Goal: Information Seeking & Learning: Learn about a topic

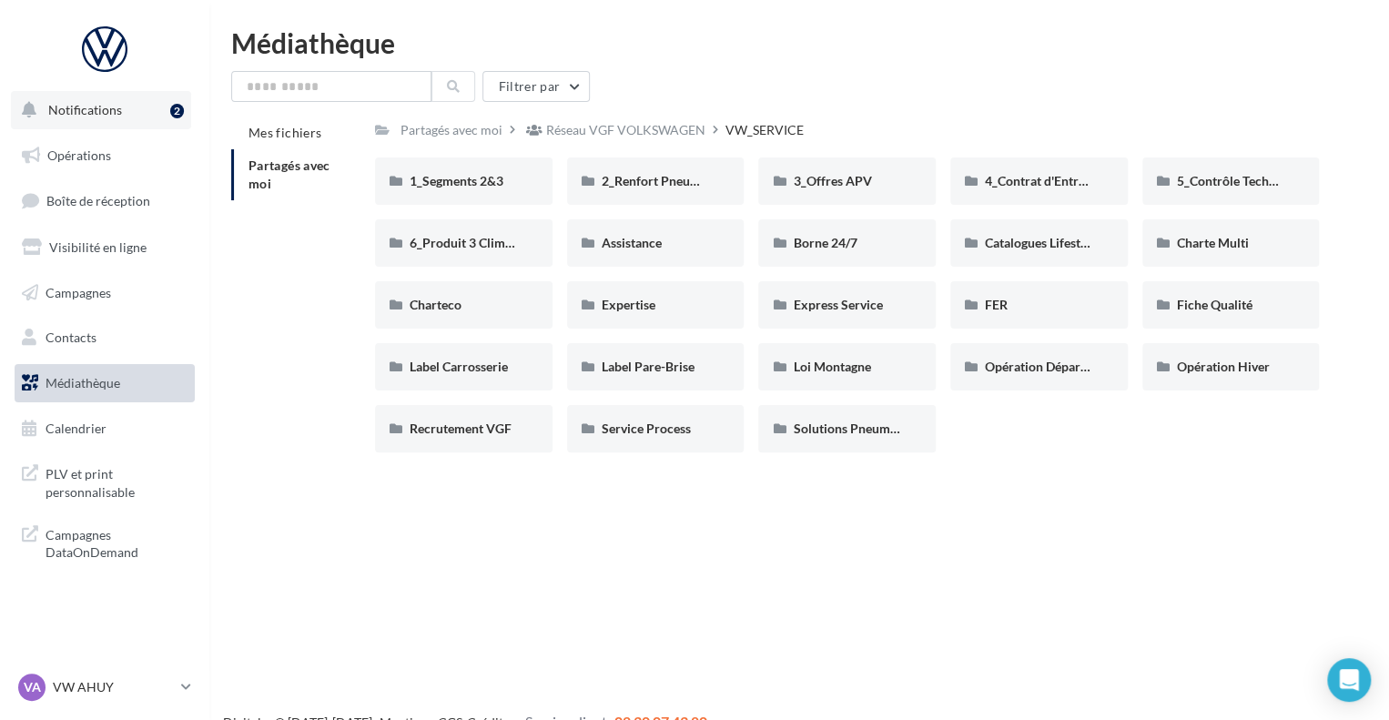
click at [146, 102] on button "Notifications 2" at bounding box center [101, 110] width 180 height 38
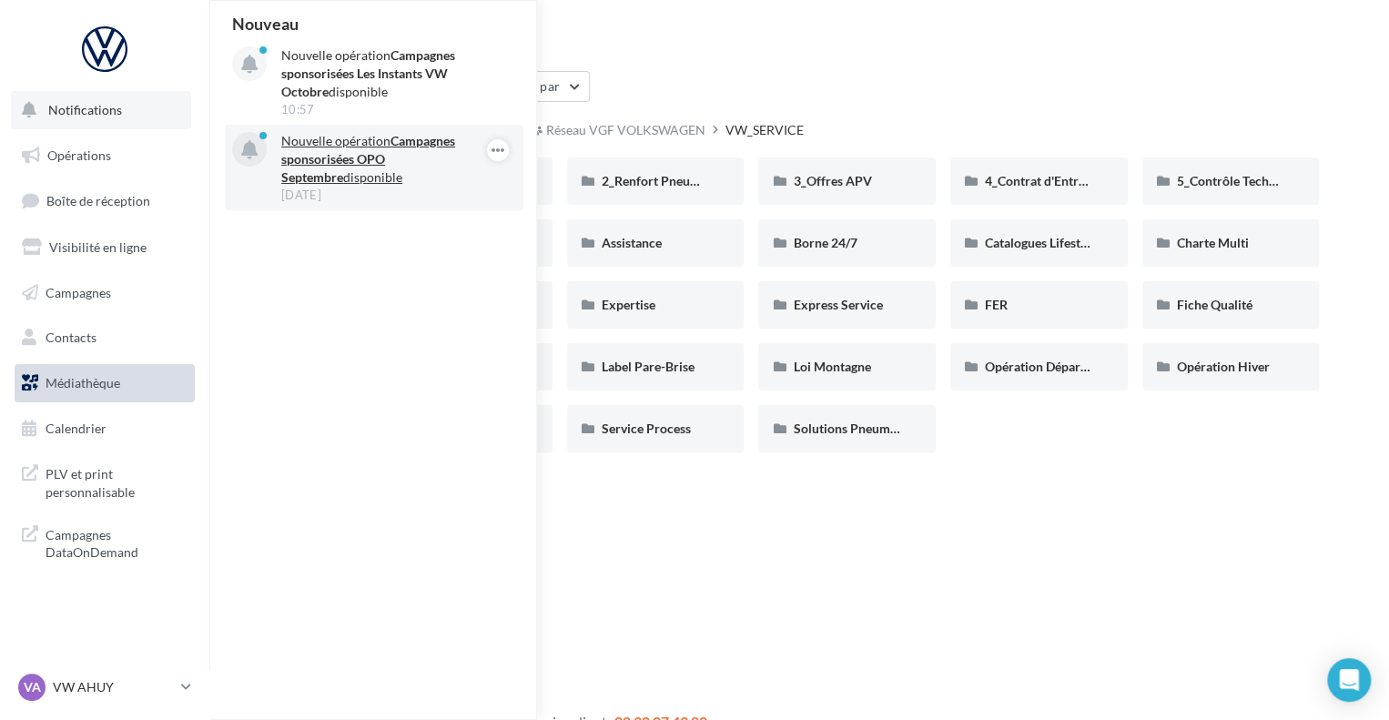
click at [349, 138] on p "Nouvelle opération Campagnes sponsorisées OPO Septembre disponible" at bounding box center [386, 159] width 211 height 55
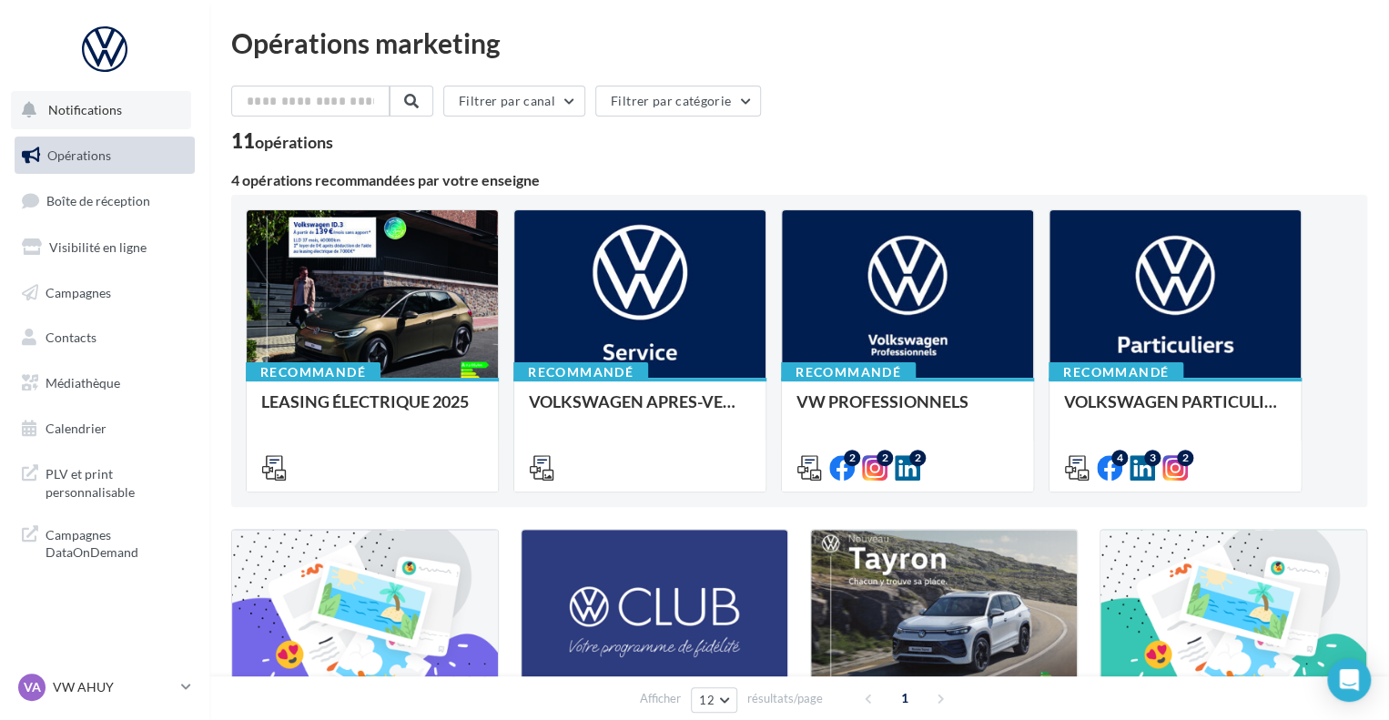
click at [72, 110] on span "Notifications" at bounding box center [85, 109] width 74 height 15
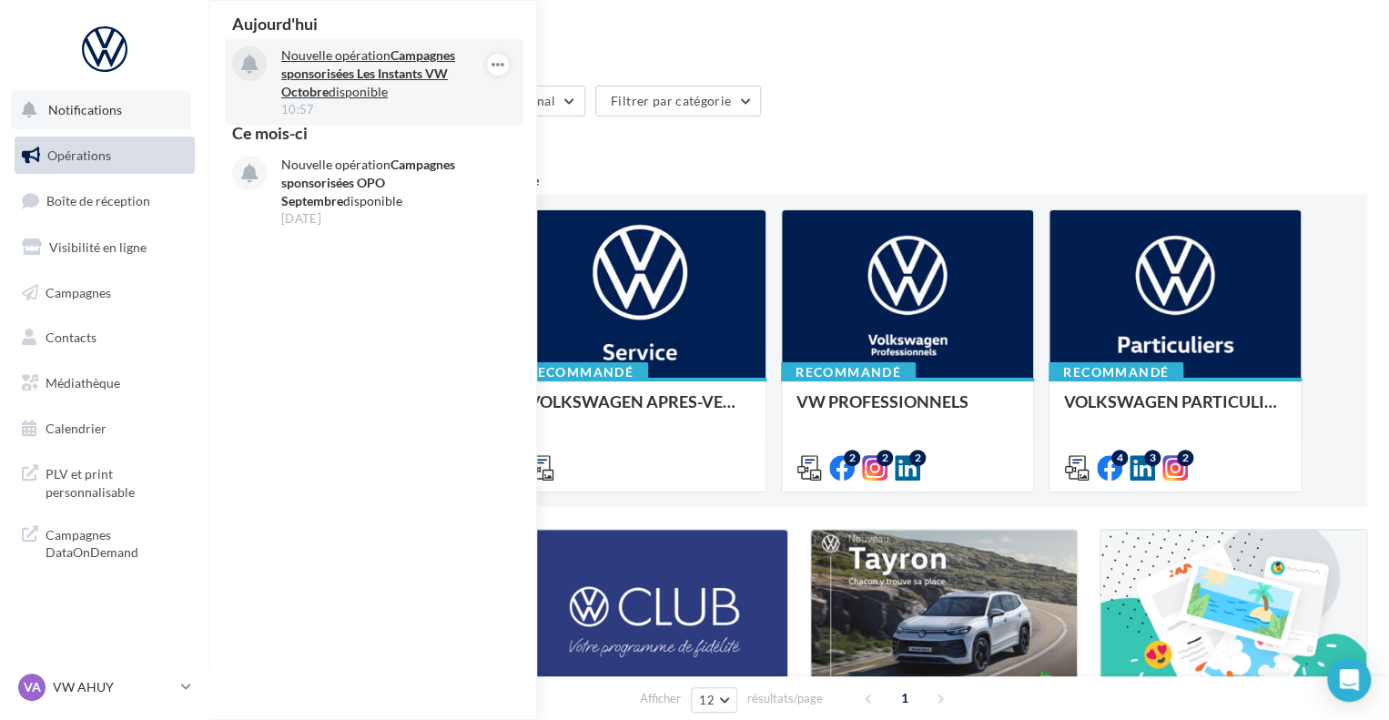
click at [341, 68] on strong "Campagnes sponsorisées Les Instants VW Octobre" at bounding box center [368, 73] width 174 height 52
click at [345, 77] on strong "Campagnes sponsorisées Les Instants VW Octobre" at bounding box center [368, 73] width 174 height 52
drag, startPoint x: 357, startPoint y: 95, endPoint x: 573, endPoint y: 68, distance: 218.2
click at [358, 95] on p "Nouvelle opération Campagnes sponsorisées Les Instants VW Octobre disponible" at bounding box center [386, 73] width 211 height 55
click at [499, 66] on icon "button" at bounding box center [498, 65] width 15 height 22
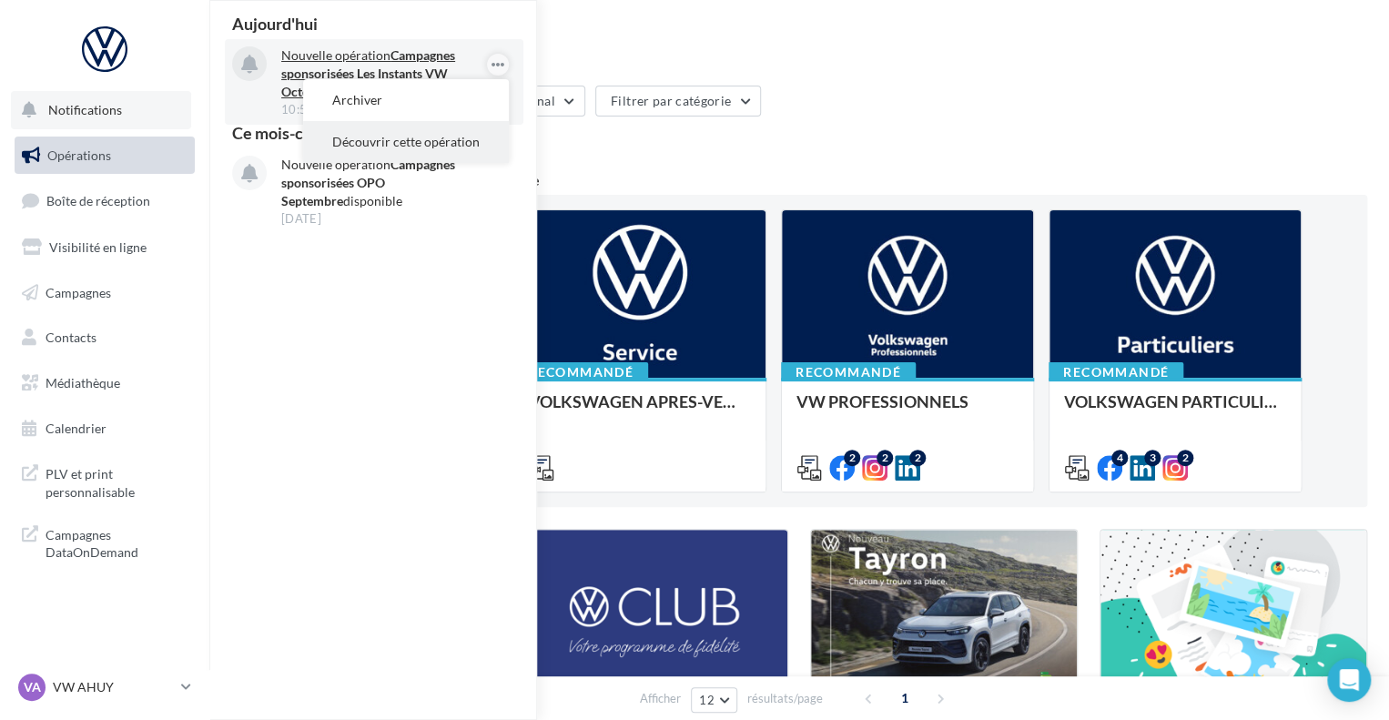
click at [410, 148] on button "Découvrir cette opération" at bounding box center [406, 142] width 206 height 42
click at [410, 143] on button "Découvrir cette opération" at bounding box center [406, 142] width 206 height 42
click at [349, 69] on strong "Campagnes sponsorisées Les Instants VW Octobre" at bounding box center [368, 73] width 174 height 52
click at [252, 62] on icon at bounding box center [249, 65] width 16 height 19
click at [400, 56] on strong "Campagnes sponsorisées Les Instants VW Octobre" at bounding box center [368, 73] width 174 height 52
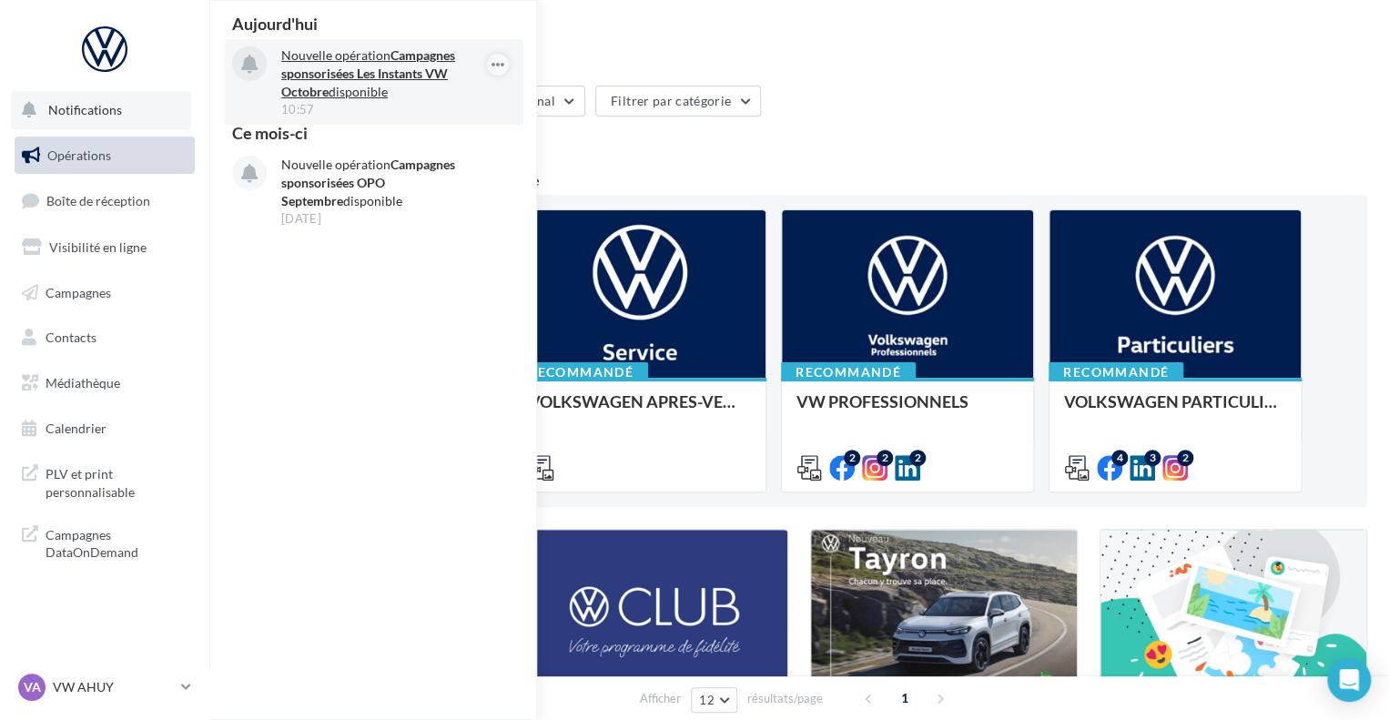
click at [400, 56] on strong "Campagnes sponsorisées Les Instants VW Octobre" at bounding box center [368, 73] width 174 height 52
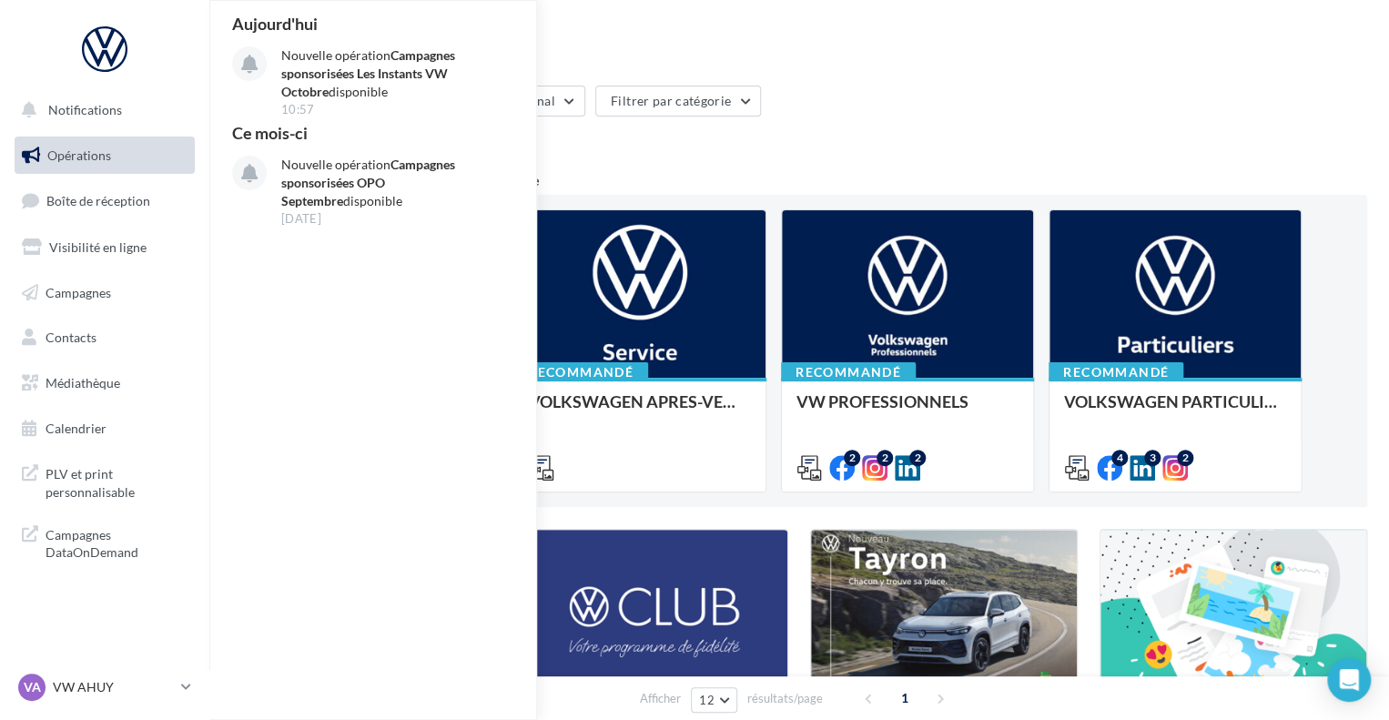
click at [881, 65] on div "Opérations marketing Filtrer par canal Filtrer par catégorie 11 opérations 4 op…" at bounding box center [799, 611] width 1136 height 1164
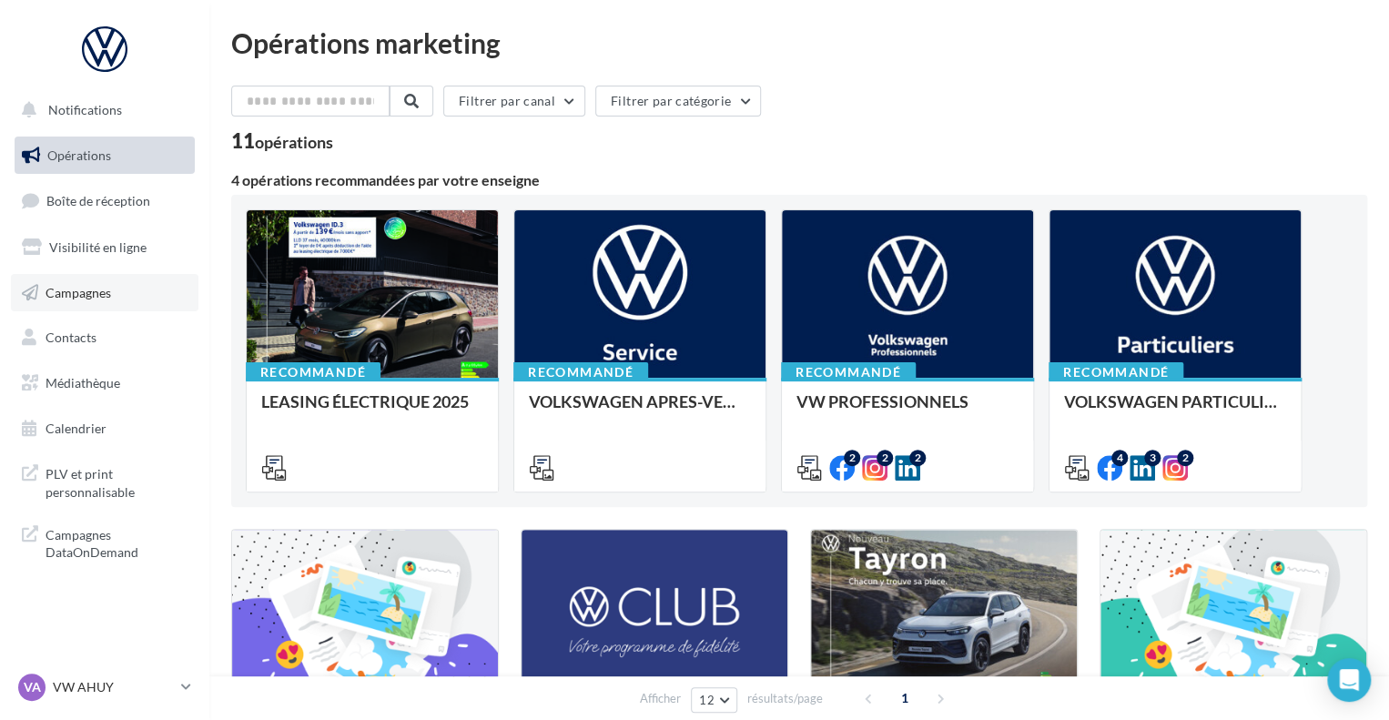
click at [91, 288] on span "Campagnes" at bounding box center [79, 291] width 66 height 15
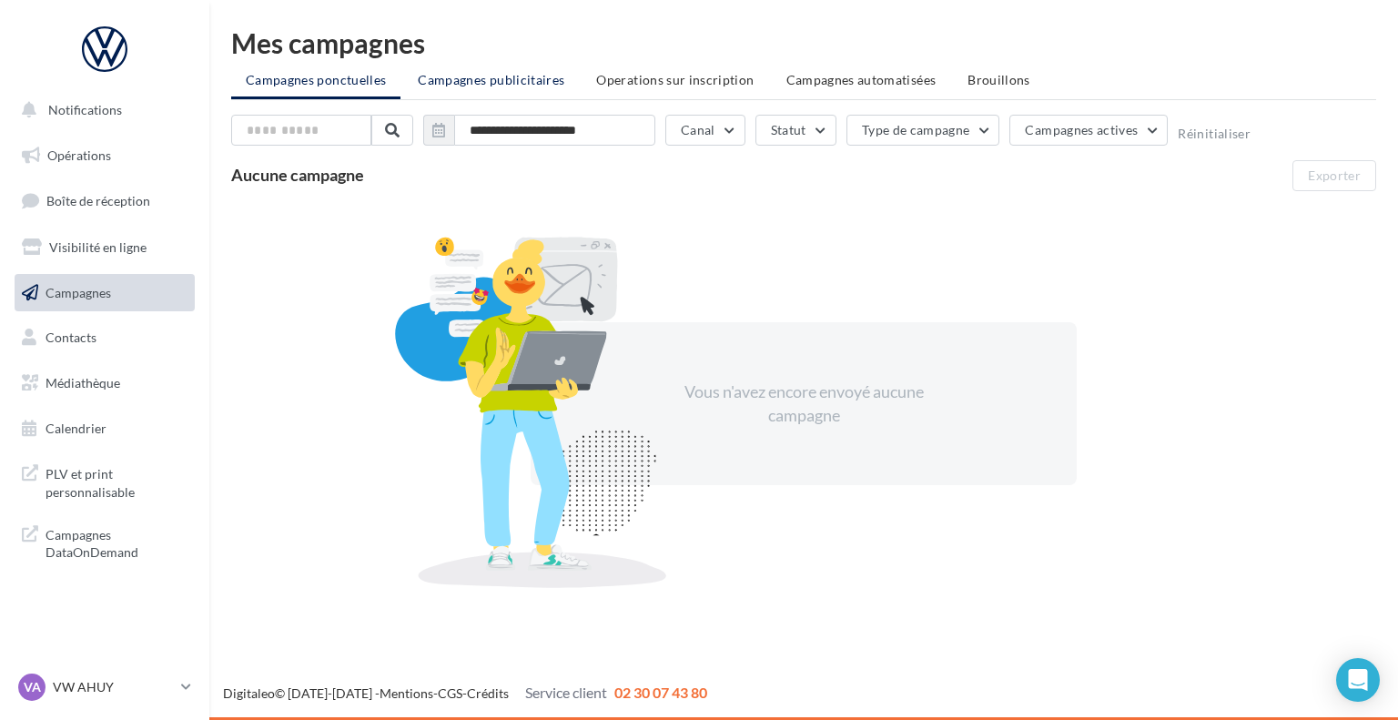
click at [484, 76] on span "Campagnes publicitaires" at bounding box center [491, 79] width 147 height 15
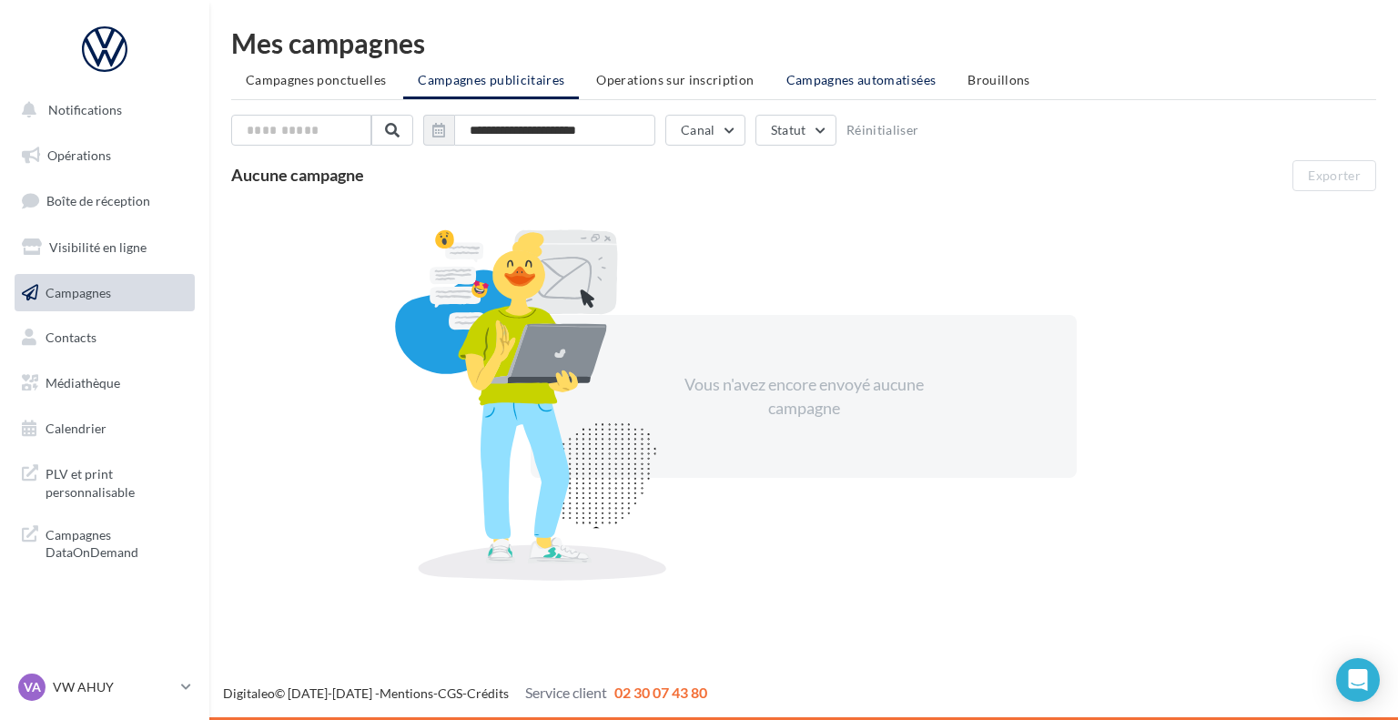
click at [772, 76] on li "Campagnes automatisées" at bounding box center [861, 80] width 179 height 33
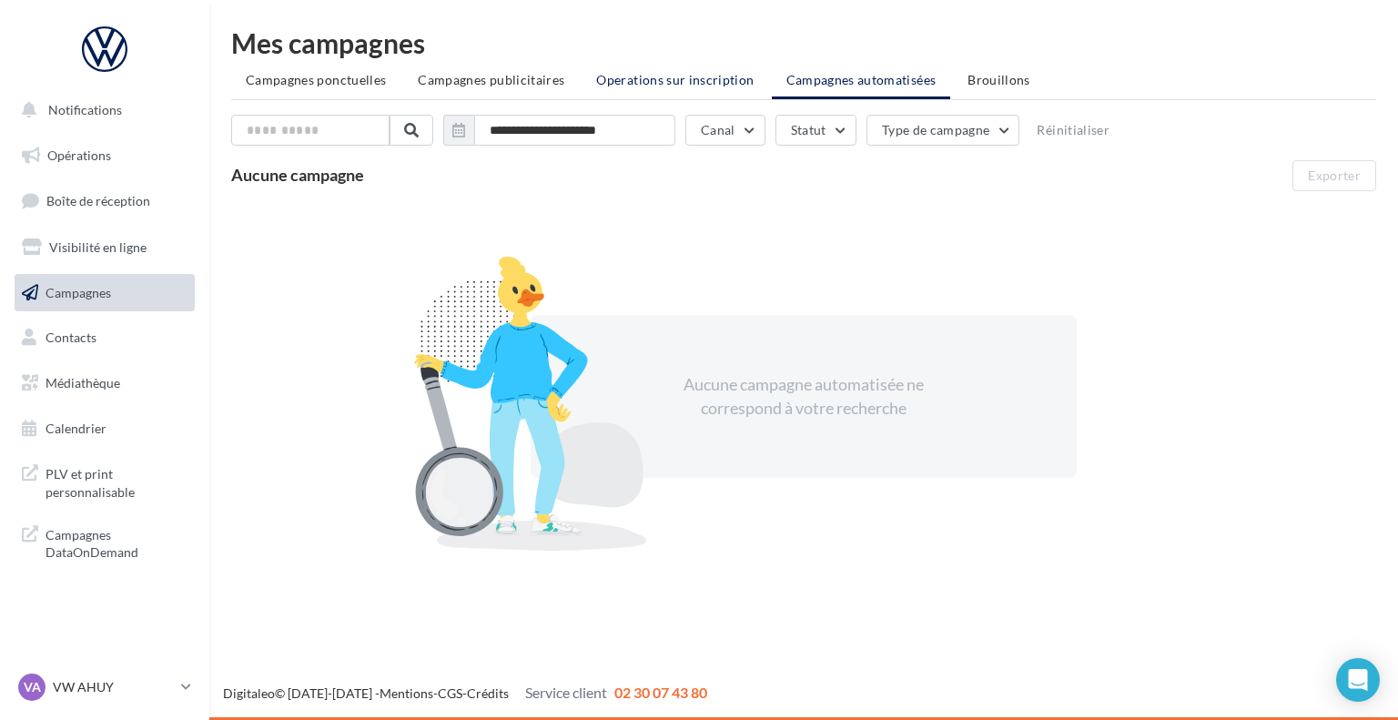
click at [663, 76] on span "Operations sur inscription" at bounding box center [674, 79] width 157 height 15
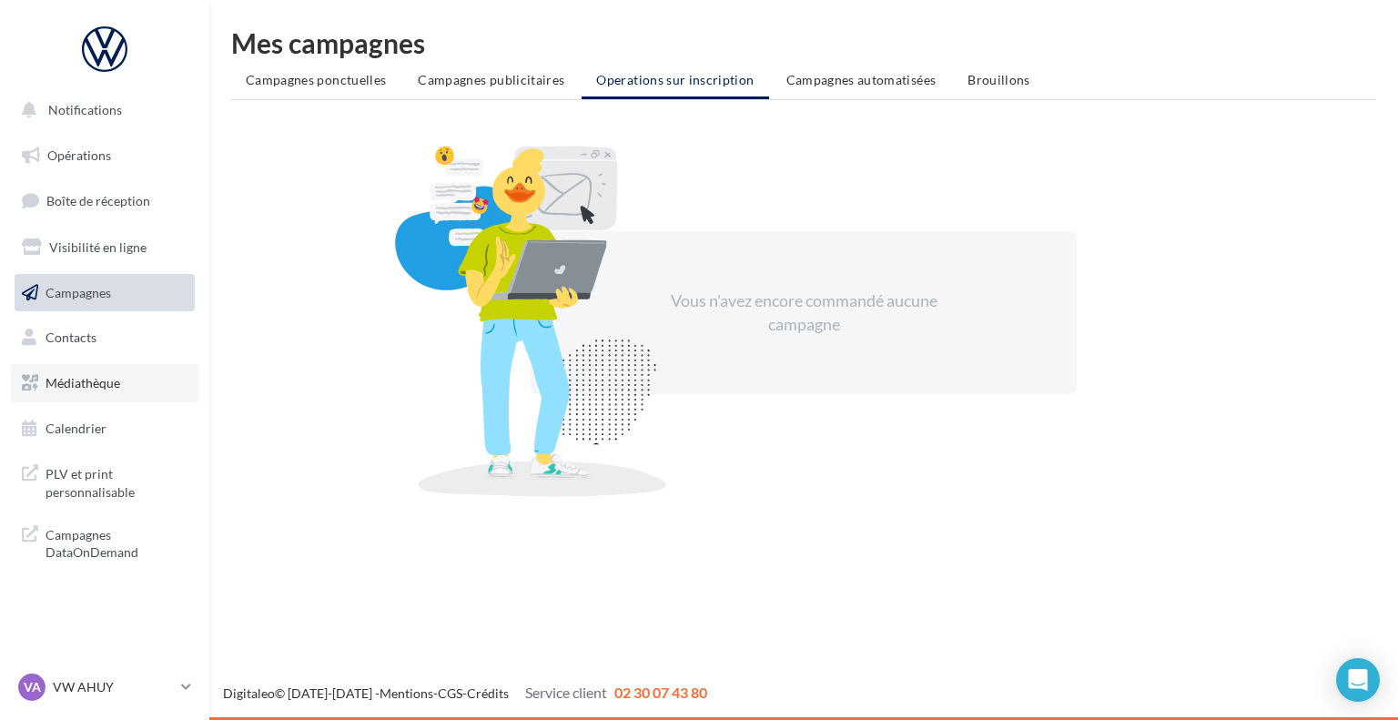
click at [46, 375] on span "Médiathèque" at bounding box center [83, 382] width 75 height 15
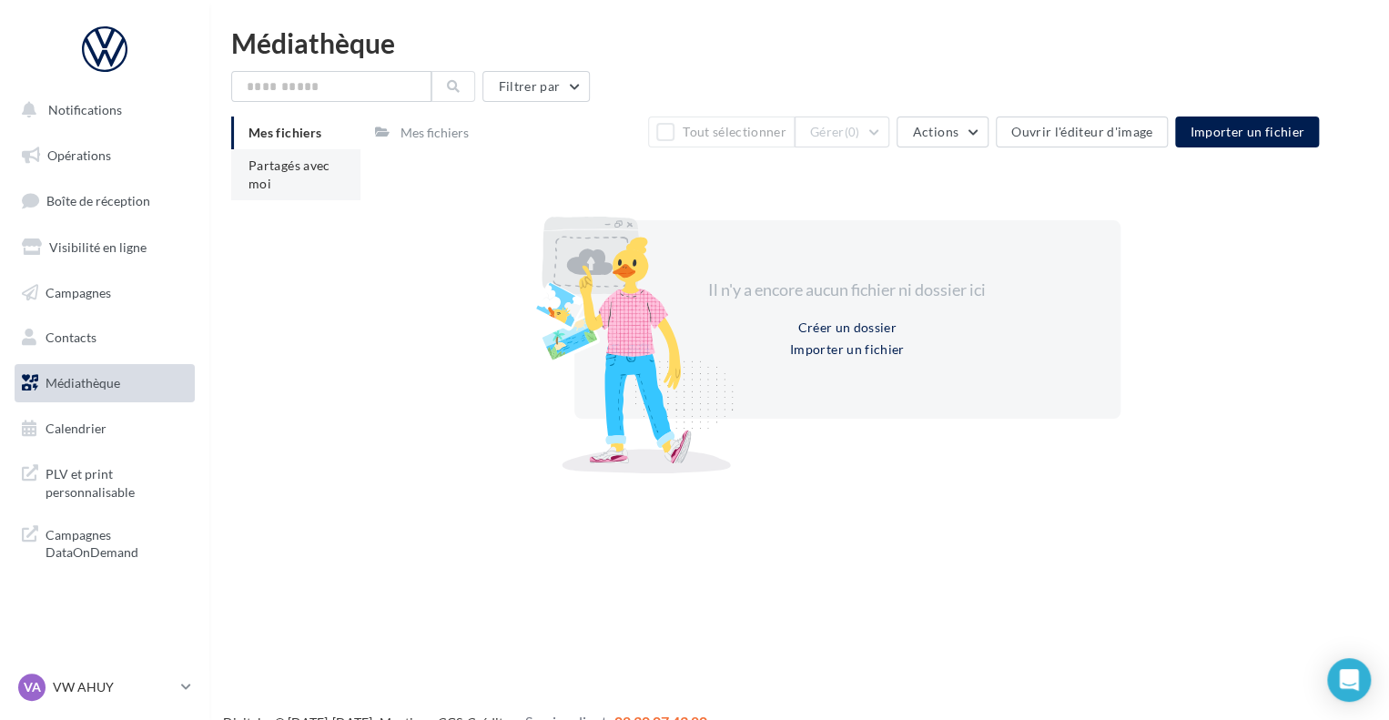
click at [278, 190] on li "Partagés avec moi" at bounding box center [295, 174] width 129 height 51
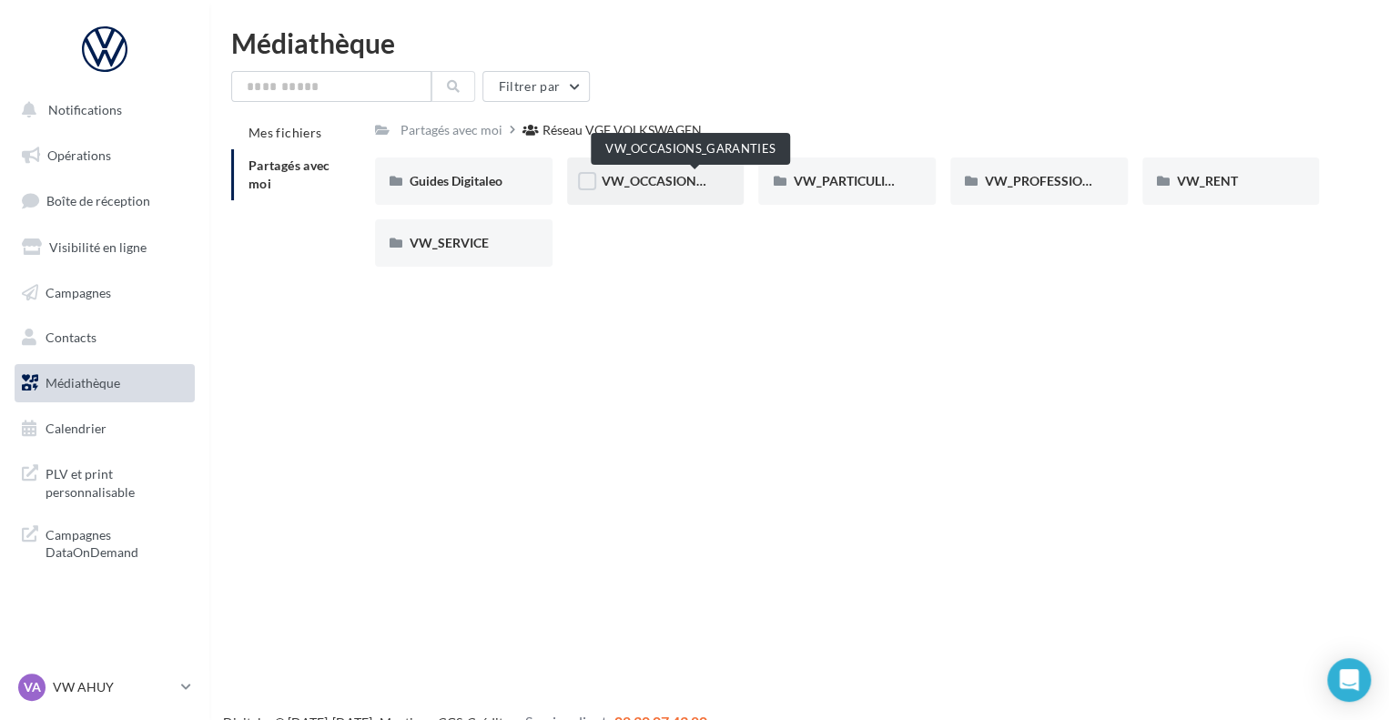
click at [620, 188] on span "VW_OCCASIONS_GARANTIES" at bounding box center [691, 180] width 178 height 15
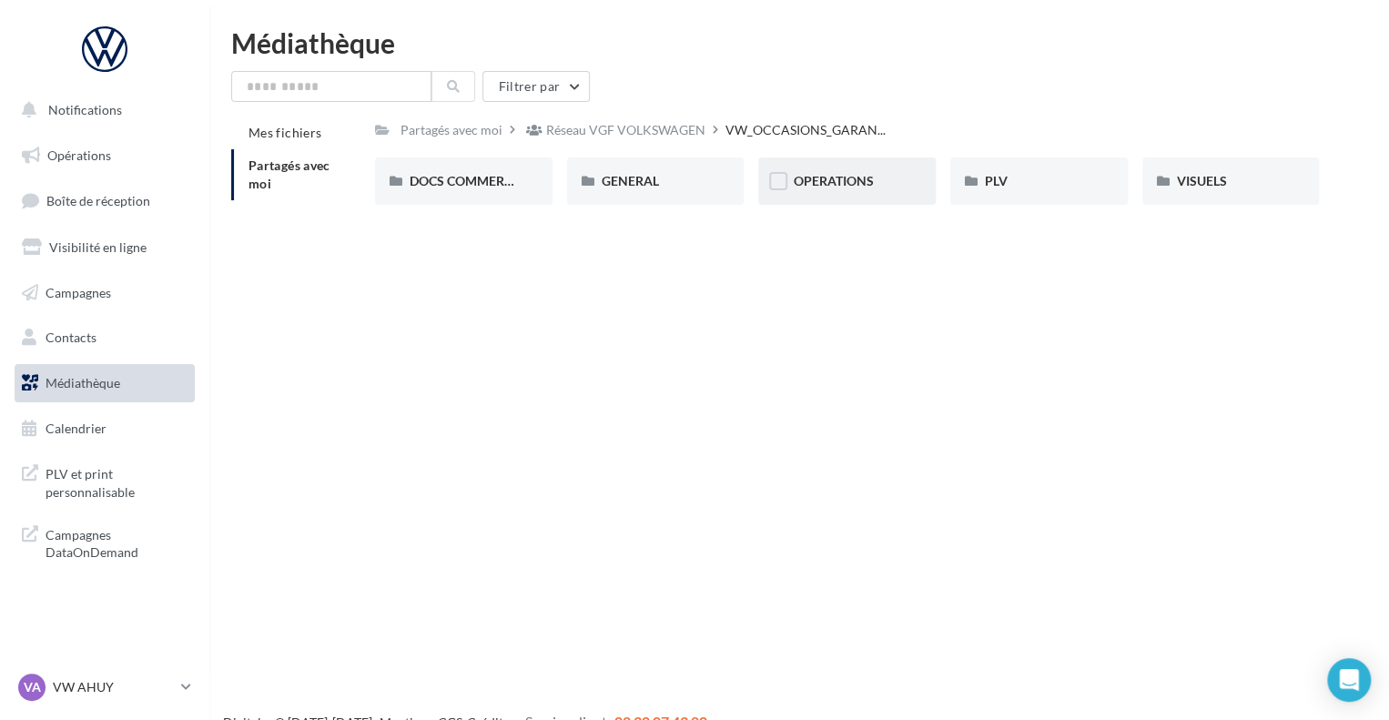
click at [859, 174] on span "OPERATIONS" at bounding box center [833, 180] width 80 height 15
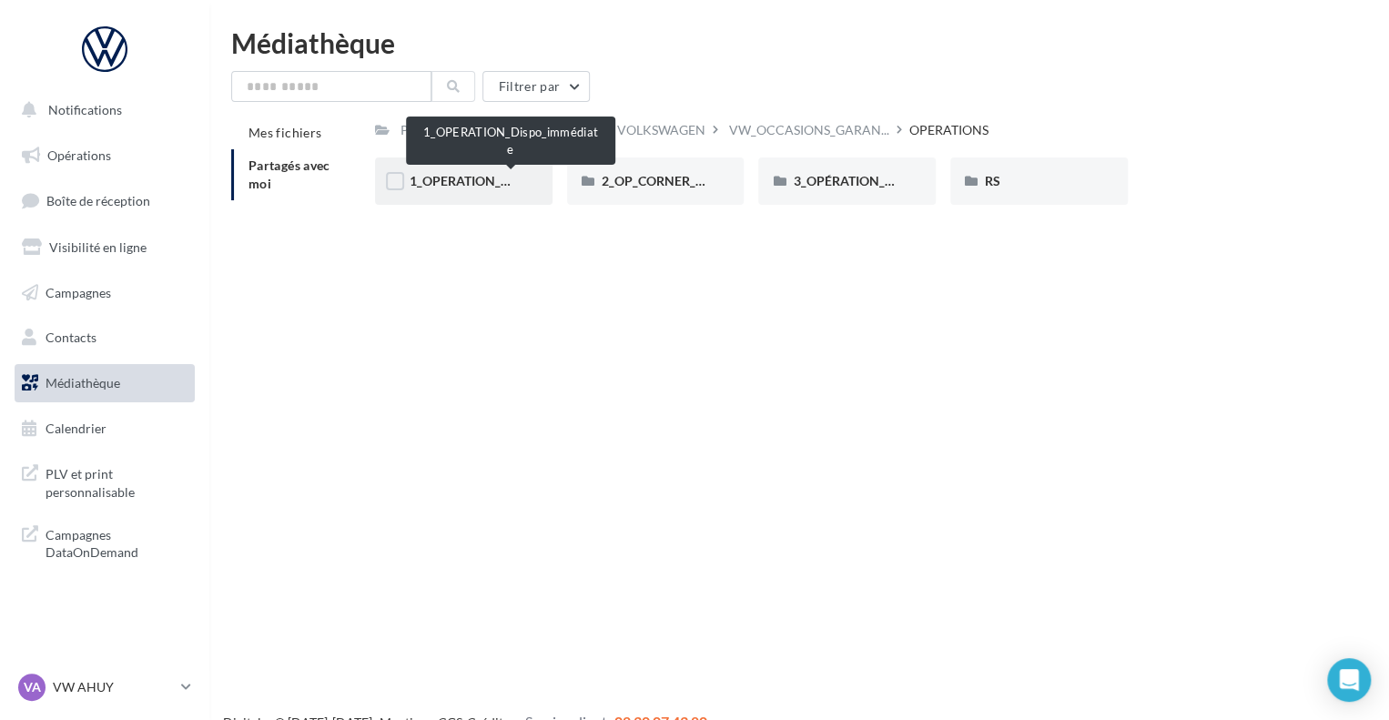
click at [444, 182] on span "1_OPERATION_Dispo_immédiate" at bounding box center [504, 180] width 189 height 15
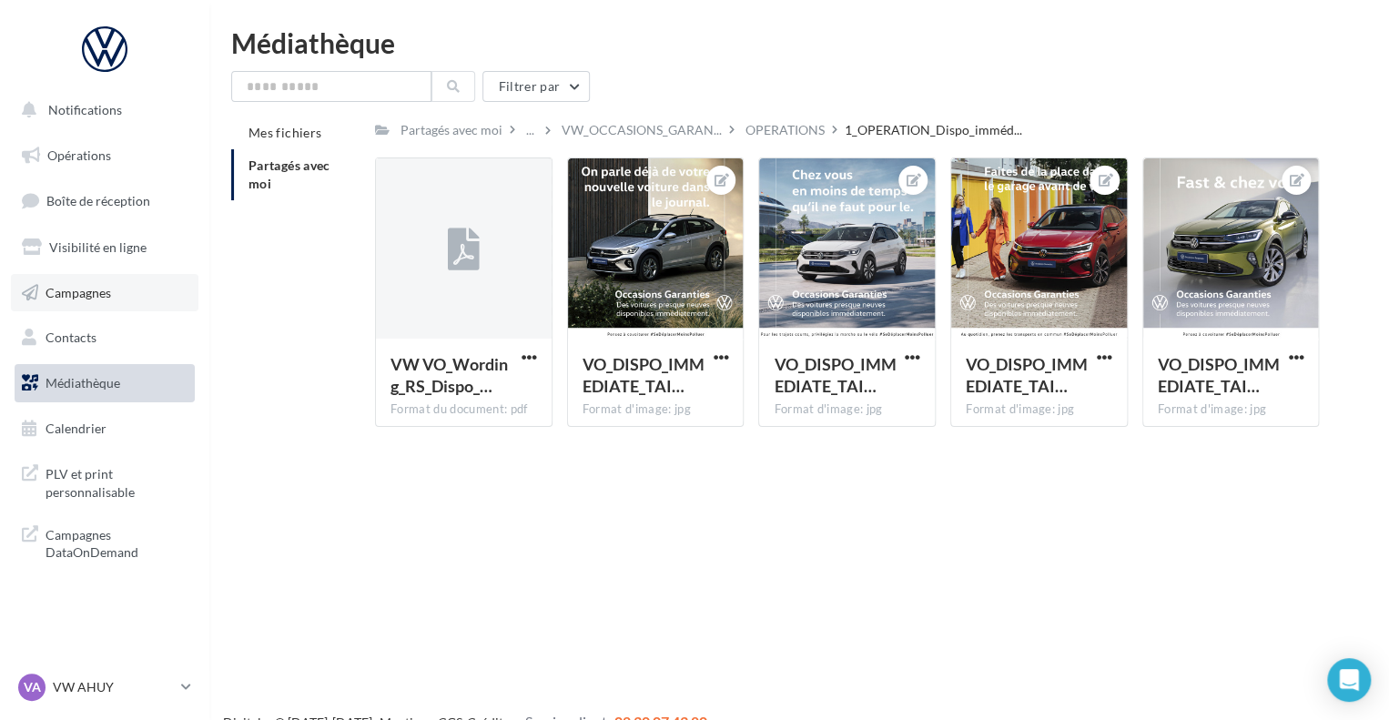
click at [85, 286] on span "Campagnes" at bounding box center [79, 291] width 66 height 15
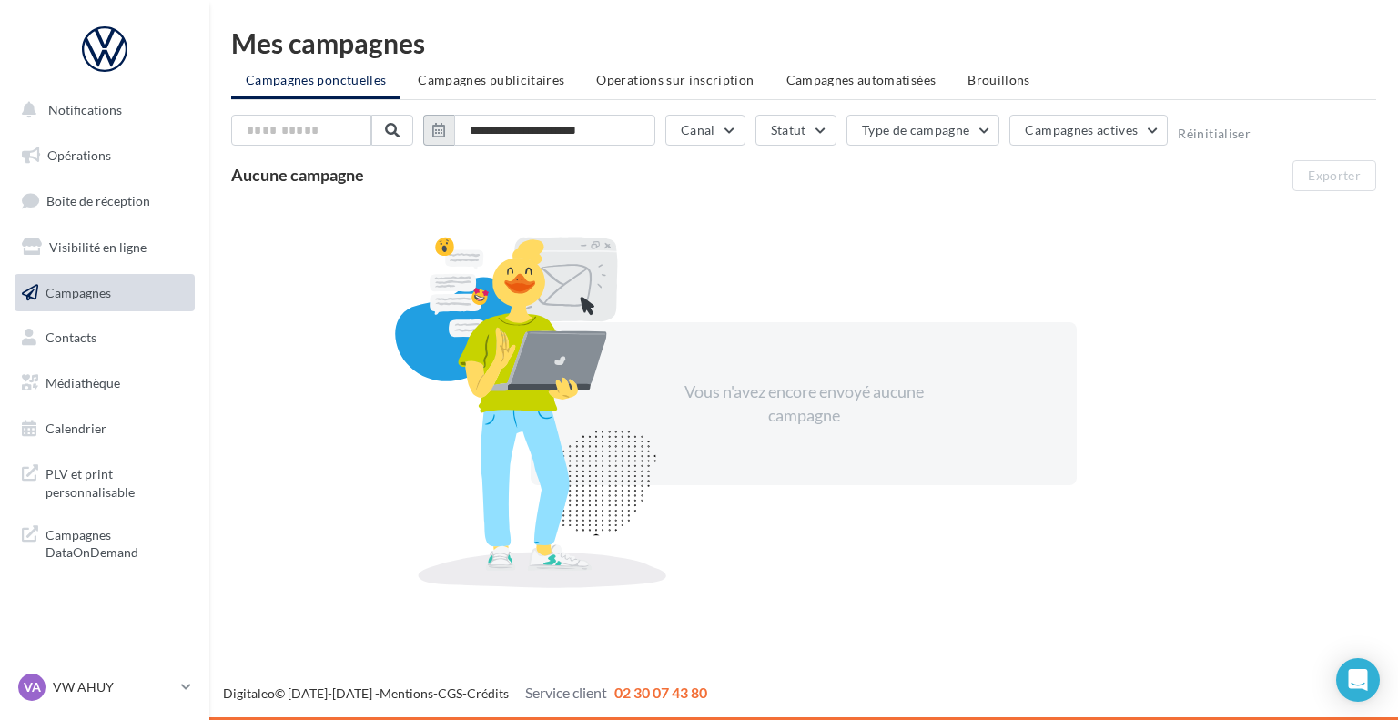
click at [442, 132] on icon "button" at bounding box center [438, 130] width 13 height 15
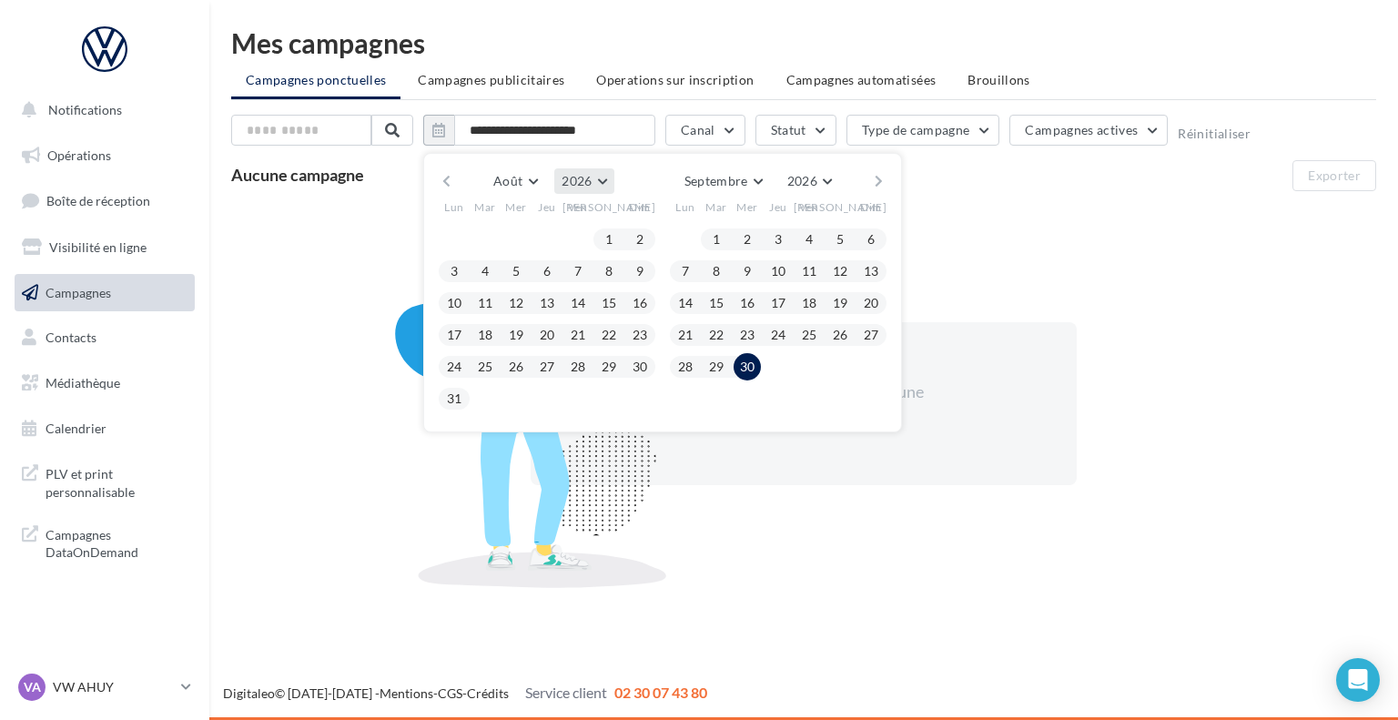
click at [593, 177] on button "2026" at bounding box center [583, 180] width 59 height 25
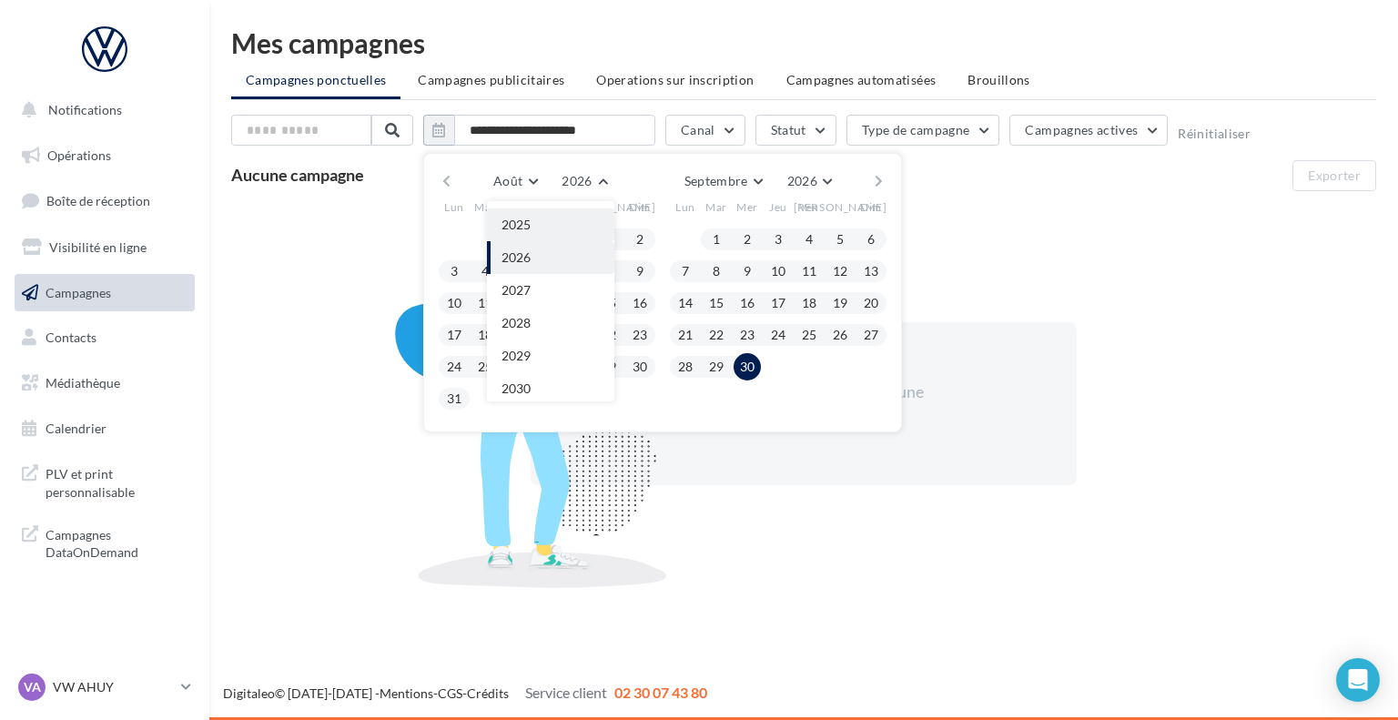
click at [525, 227] on span "2025" at bounding box center [515, 224] width 29 height 15
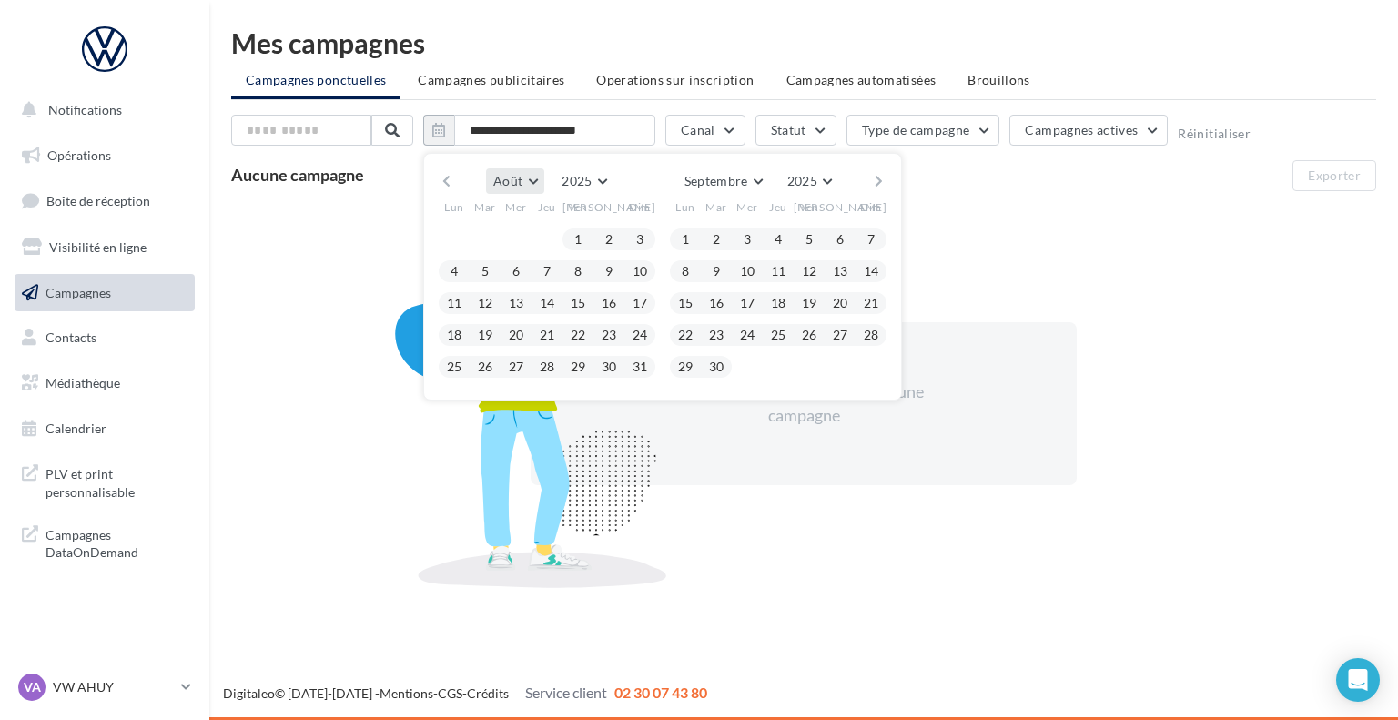
click at [529, 184] on button "Août" at bounding box center [515, 180] width 58 height 25
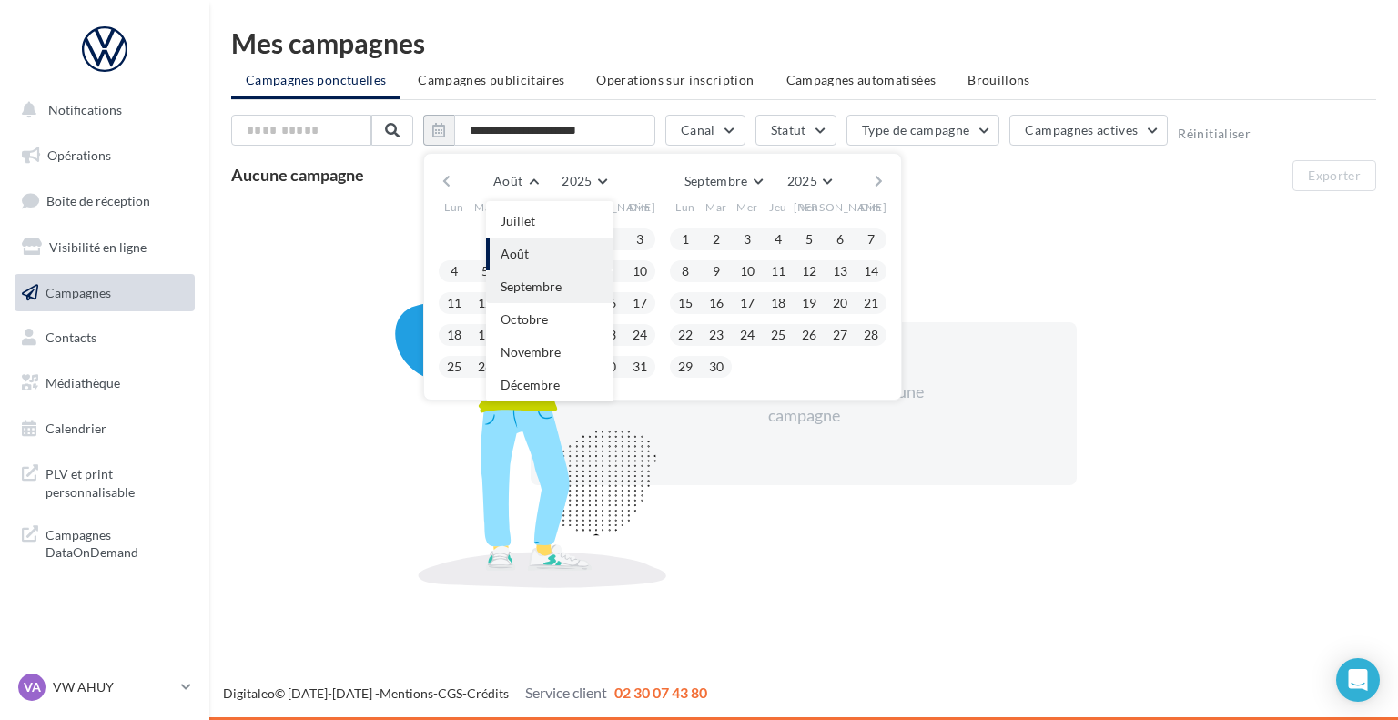
click at [535, 279] on span "Septembre" at bounding box center [531, 285] width 61 height 15
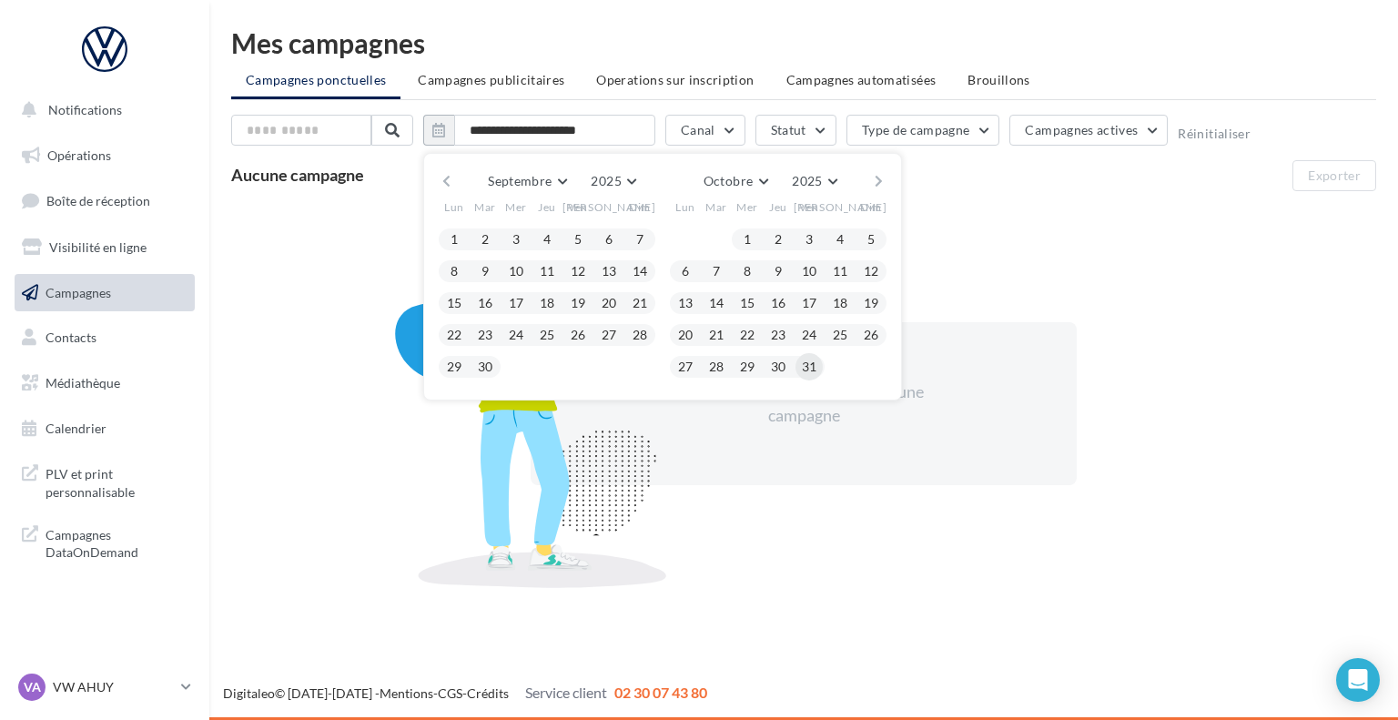
click at [808, 367] on button "31" at bounding box center [808, 366] width 27 height 27
click at [743, 238] on button "1" at bounding box center [747, 239] width 27 height 27
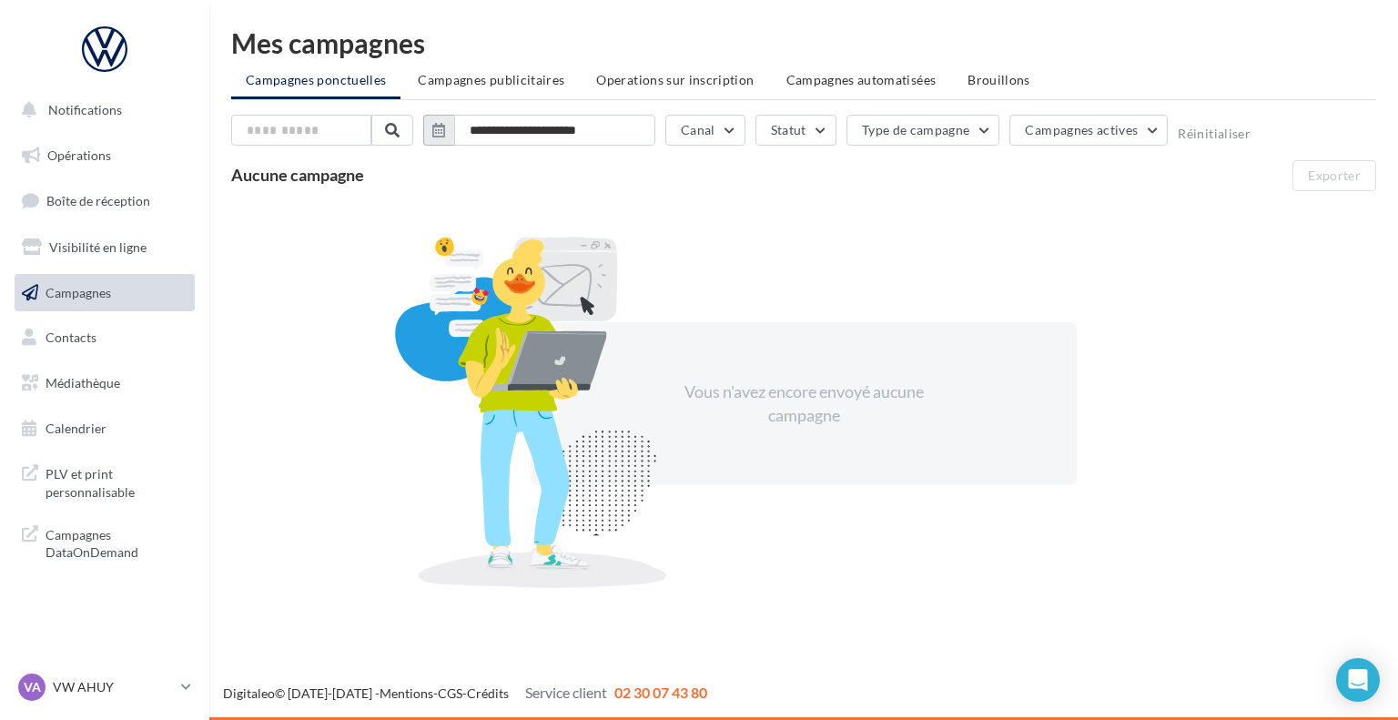
click at [434, 136] on icon "button" at bounding box center [438, 130] width 13 height 15
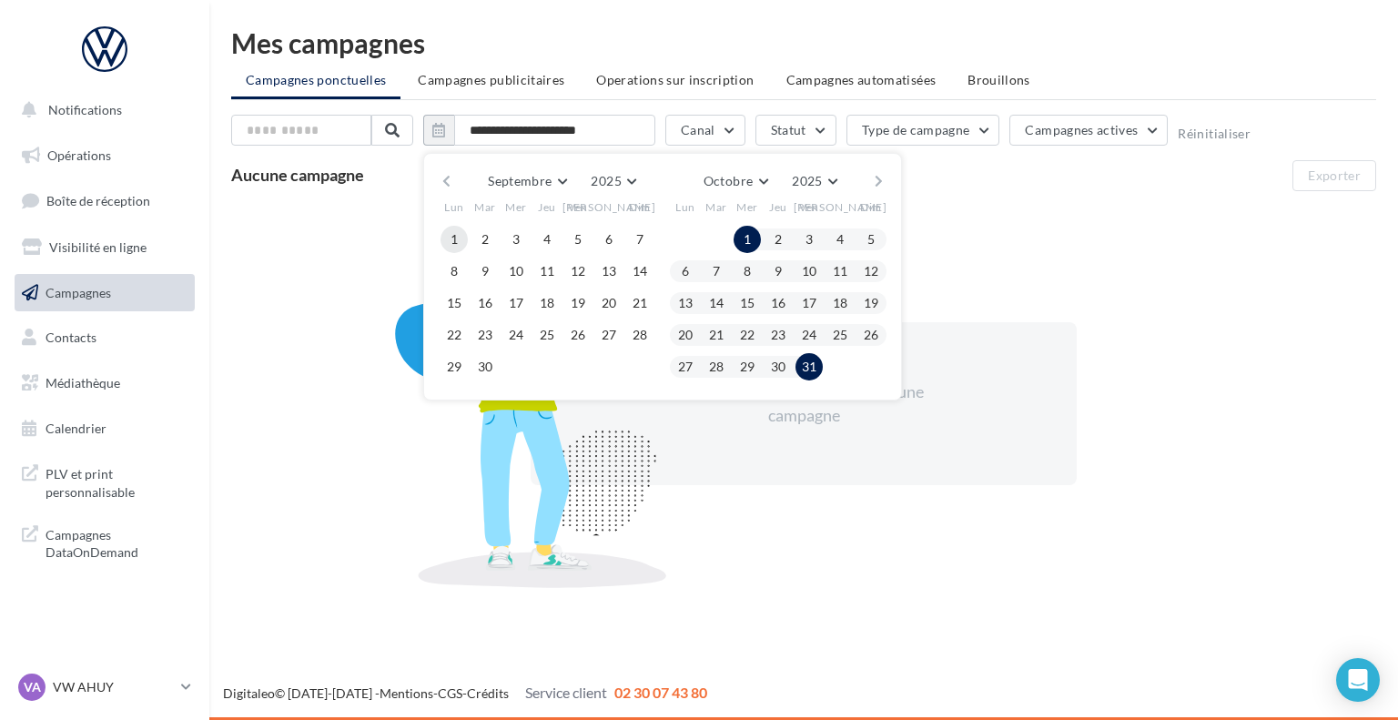
click at [451, 234] on button "1" at bounding box center [453, 239] width 27 height 27
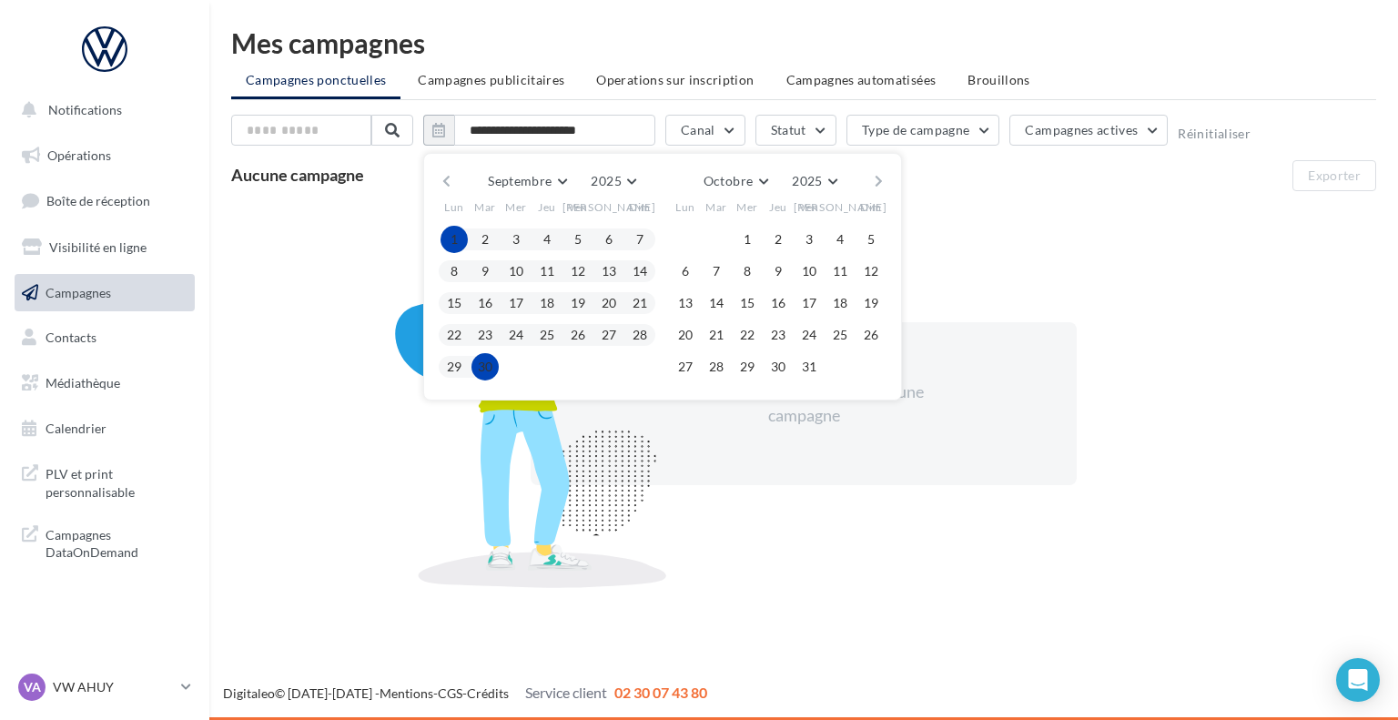
click at [488, 363] on button "30" at bounding box center [484, 366] width 27 height 27
type input "**********"
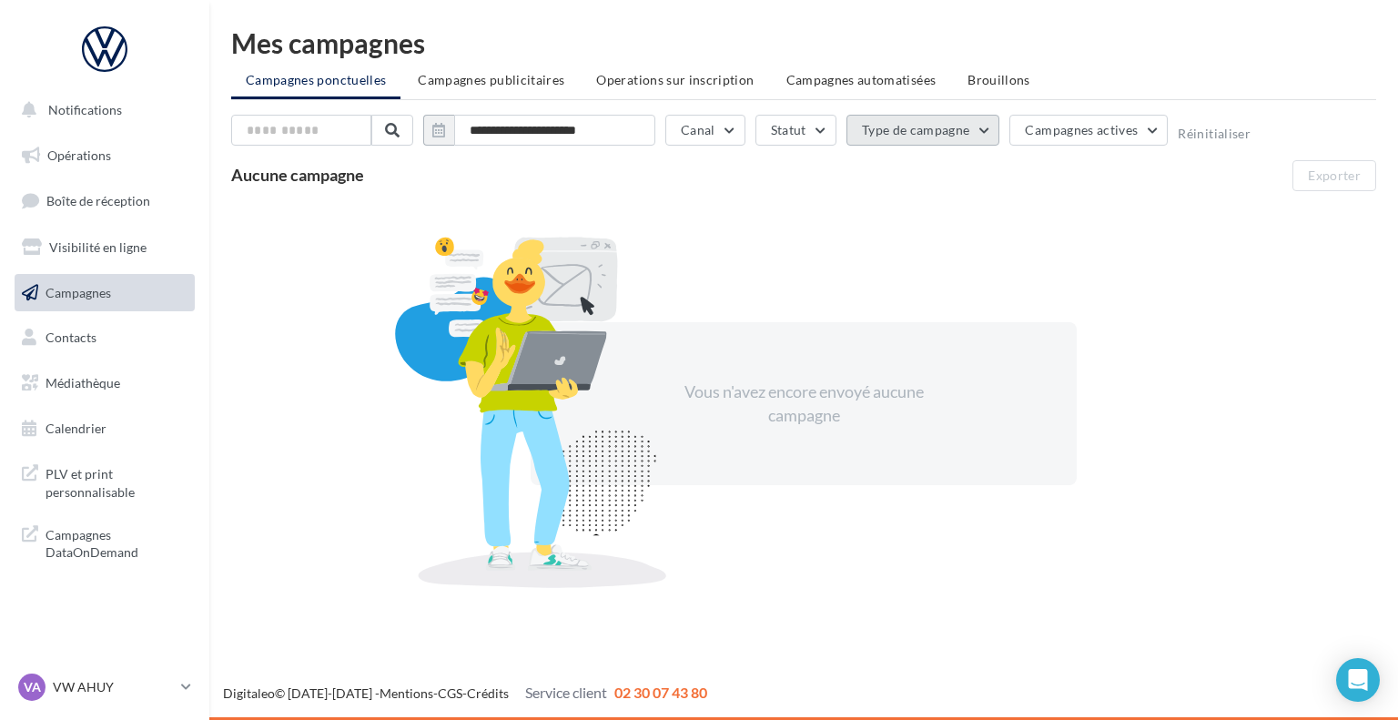
click at [874, 131] on button "Type de campagne" at bounding box center [923, 130] width 154 height 31
click at [531, 90] on li "Campagnes publicitaires" at bounding box center [491, 80] width 176 height 33
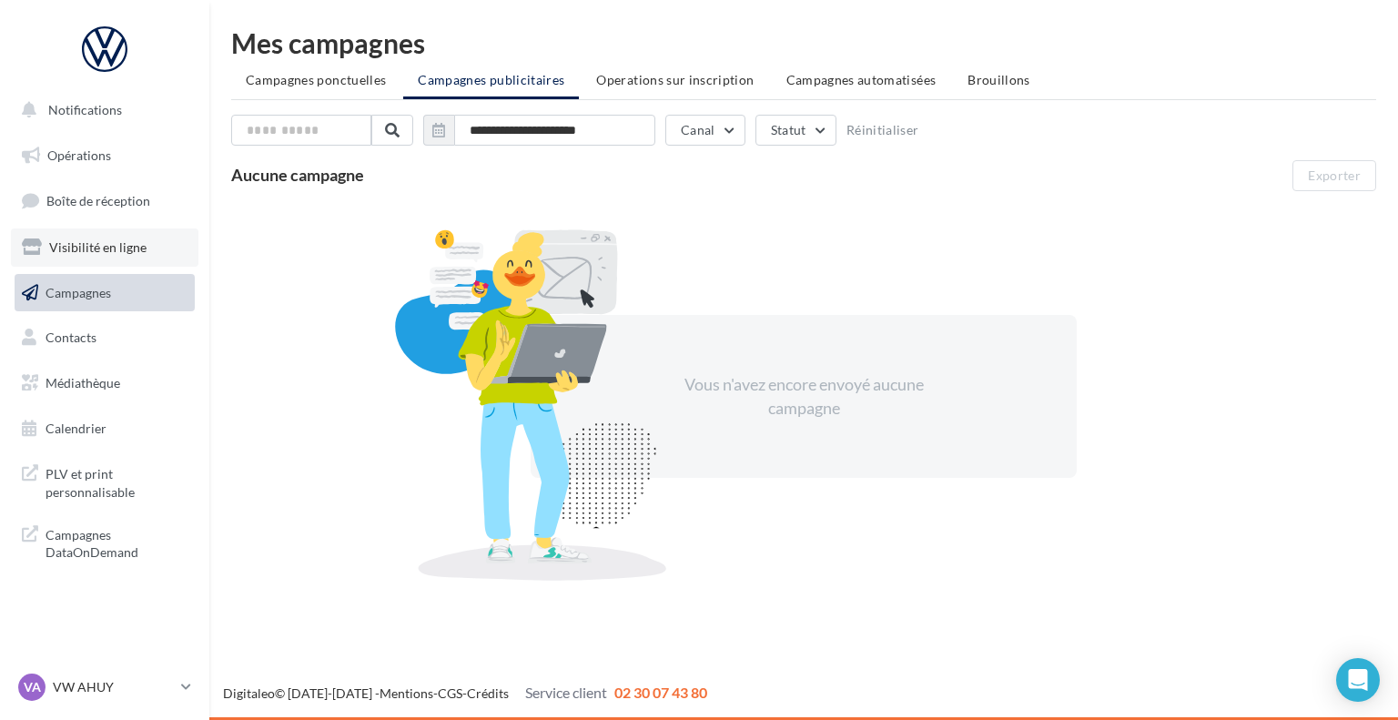
click at [82, 234] on link "Visibilité en ligne" at bounding box center [104, 247] width 187 height 38
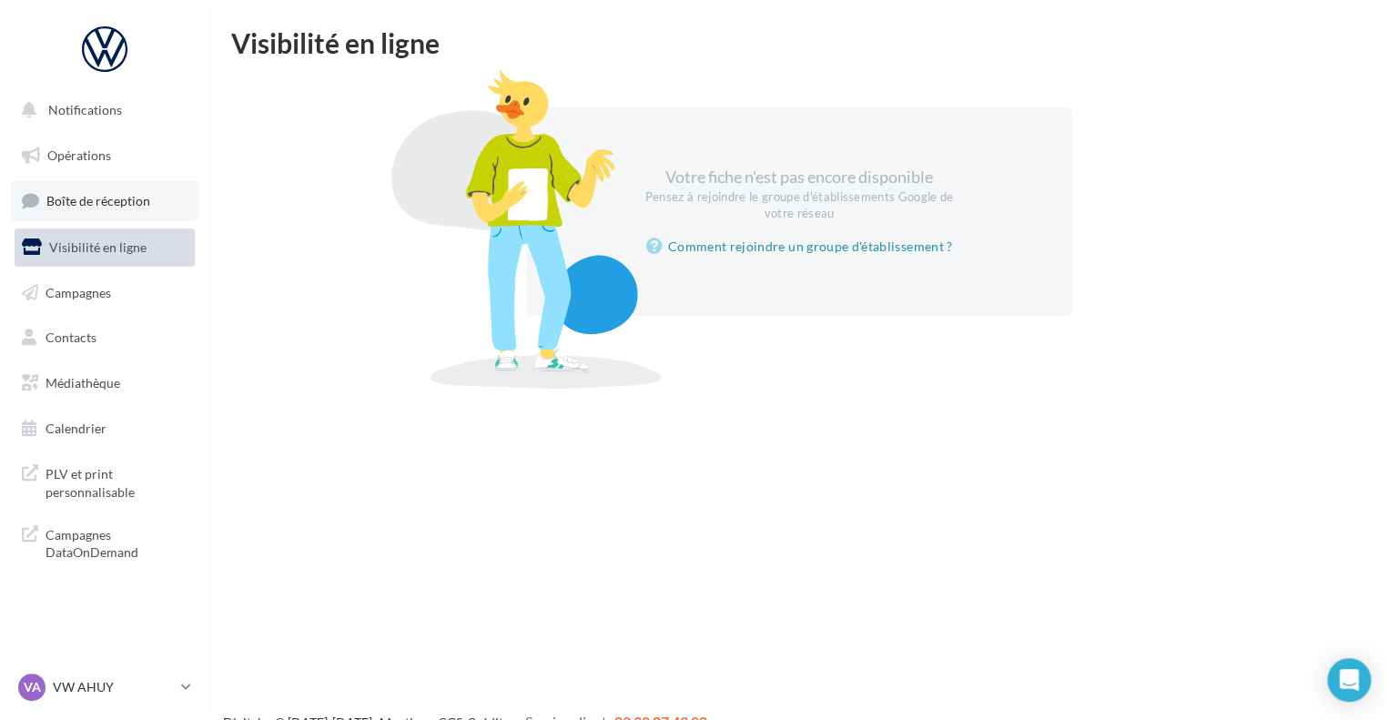
click at [86, 204] on span "Boîte de réception" at bounding box center [98, 200] width 104 height 15
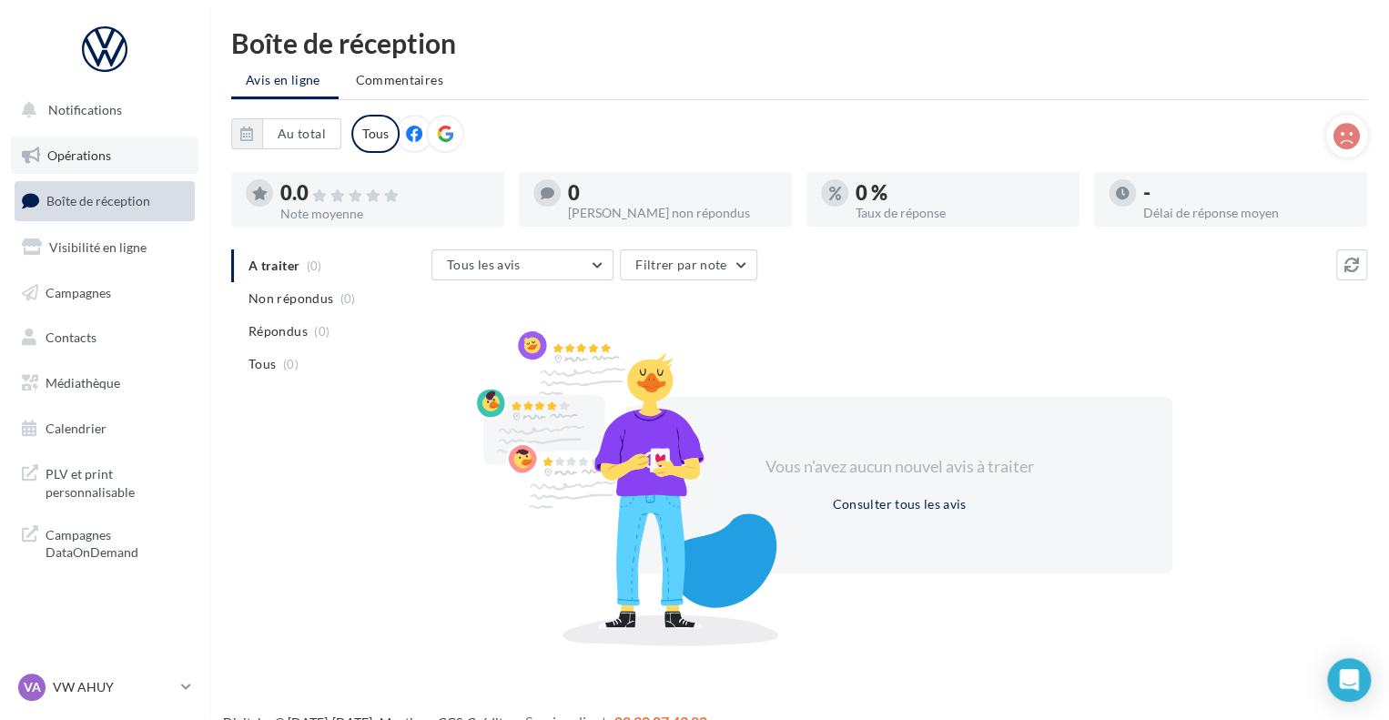
click at [75, 145] on link "Opérations" at bounding box center [104, 156] width 187 height 38
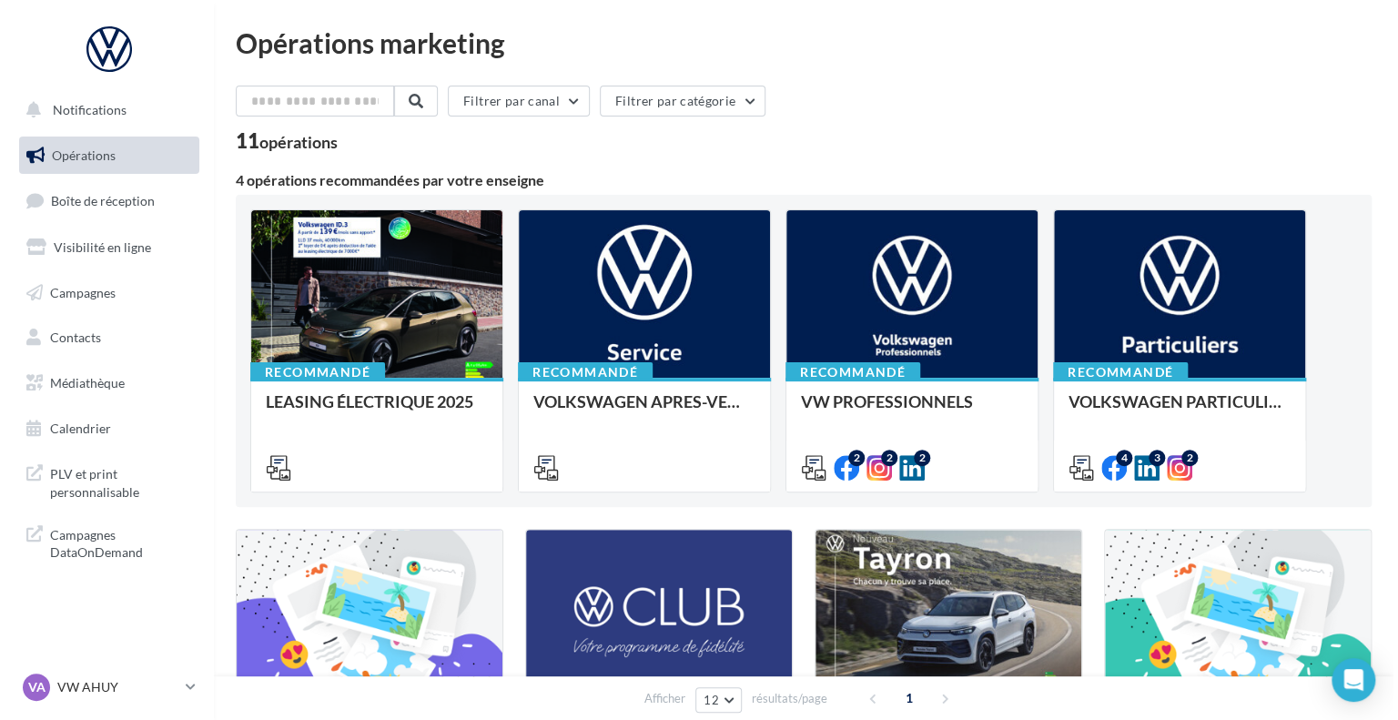
scroll to position [182, 0]
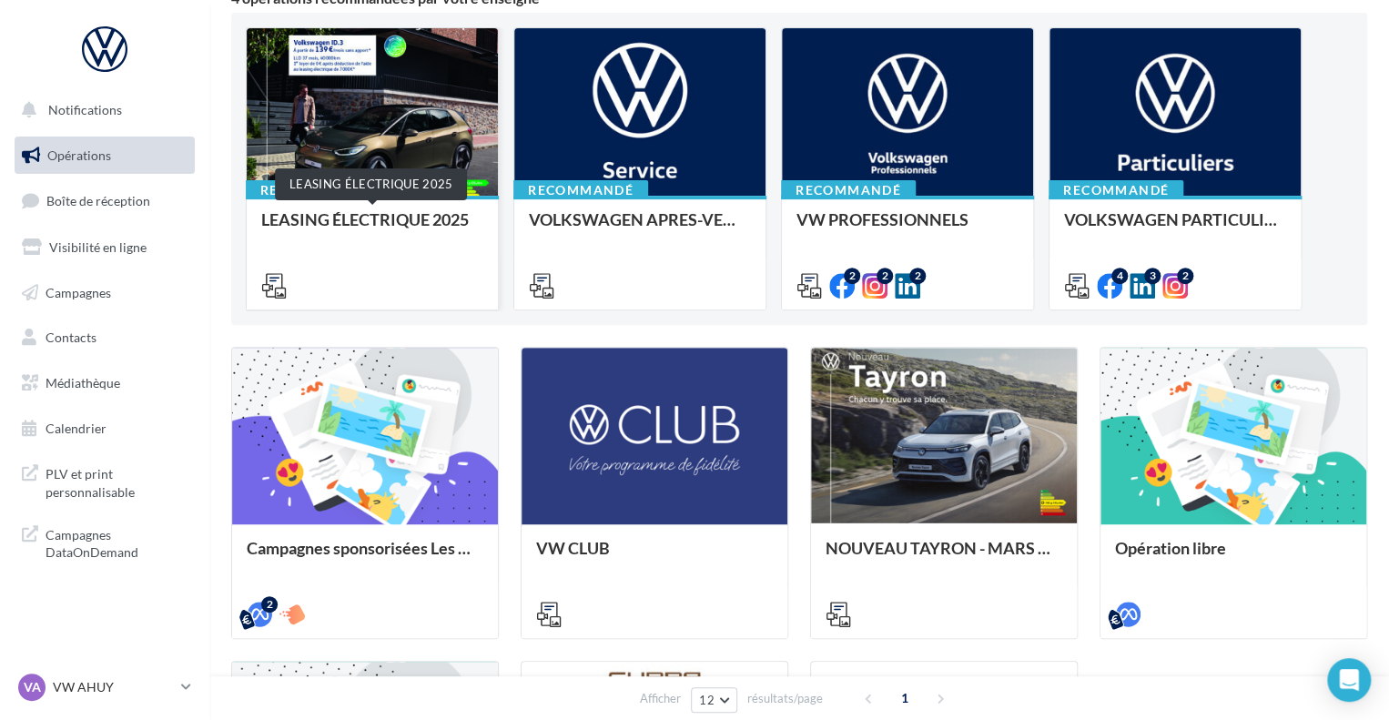
click at [378, 215] on div "LEASING ÉLECTRIQUE 2025" at bounding box center [372, 228] width 222 height 36
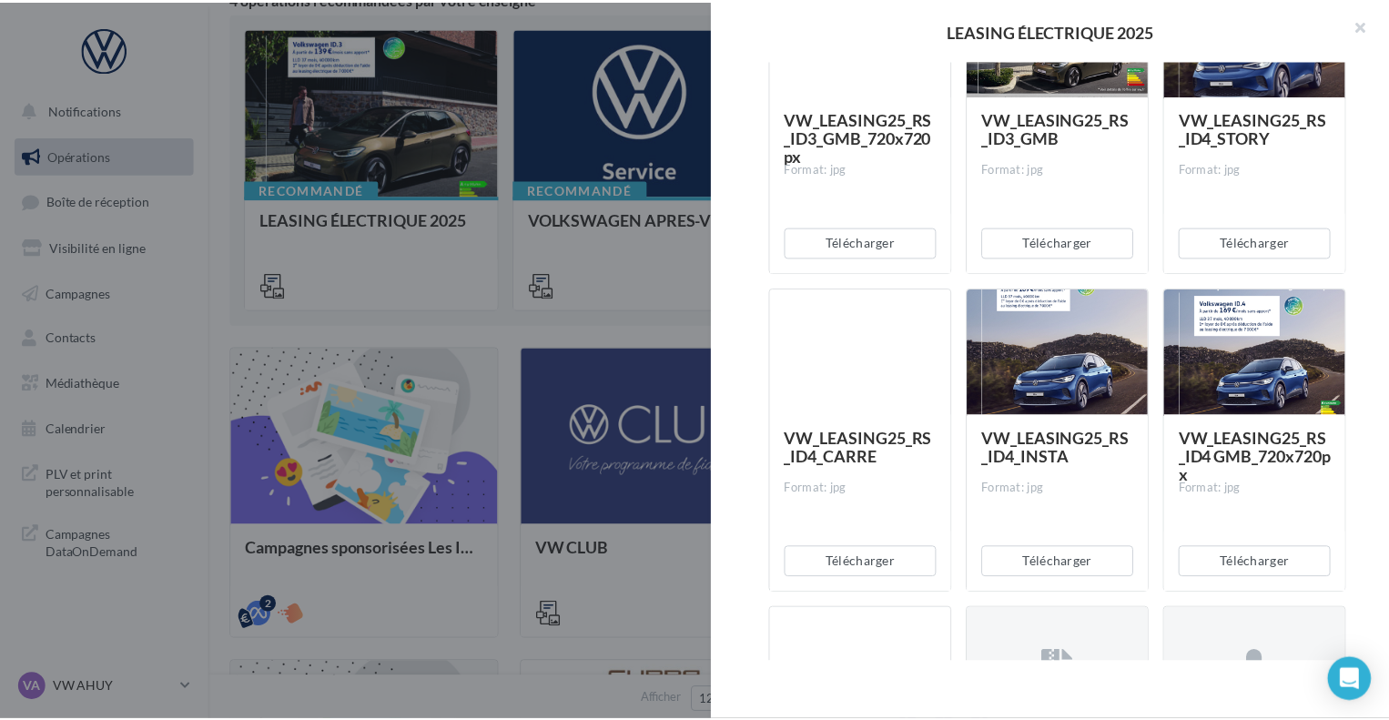
scroll to position [91, 0]
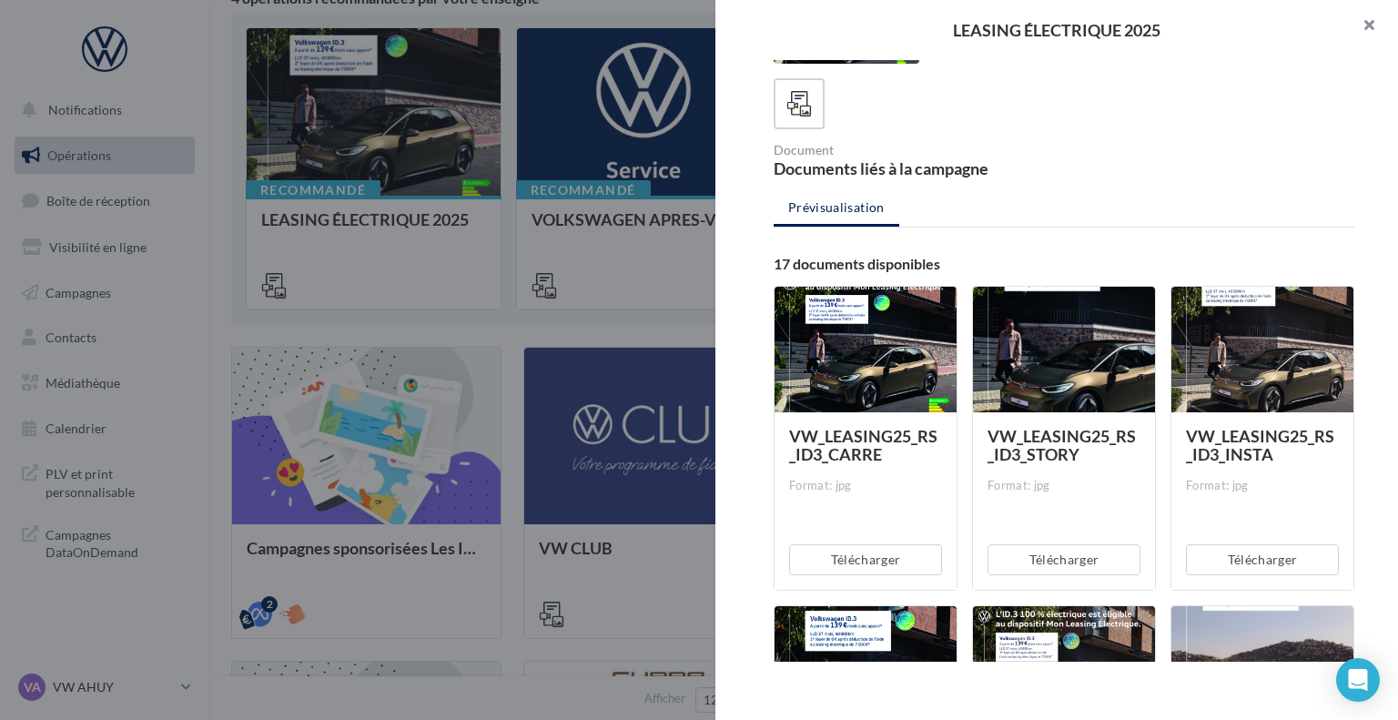
click at [1371, 25] on button "button" at bounding box center [1361, 27] width 73 height 55
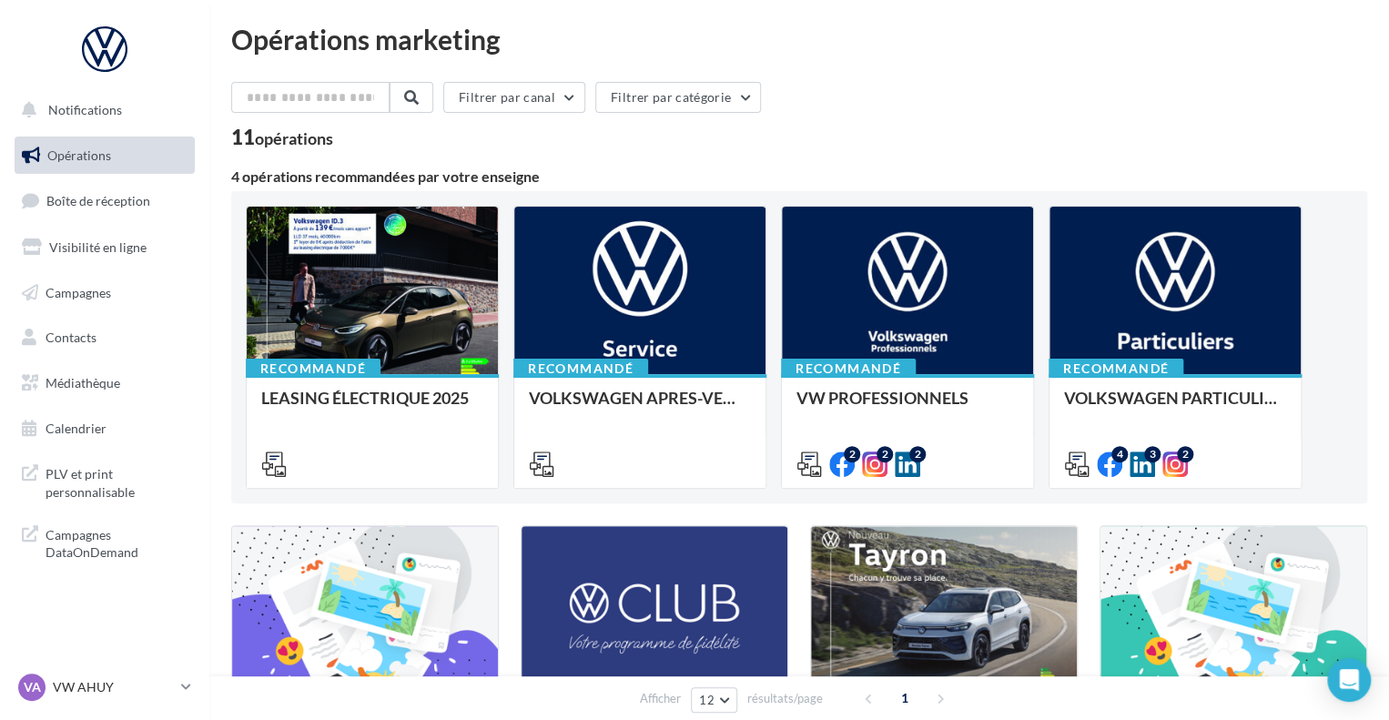
scroll to position [0, 0]
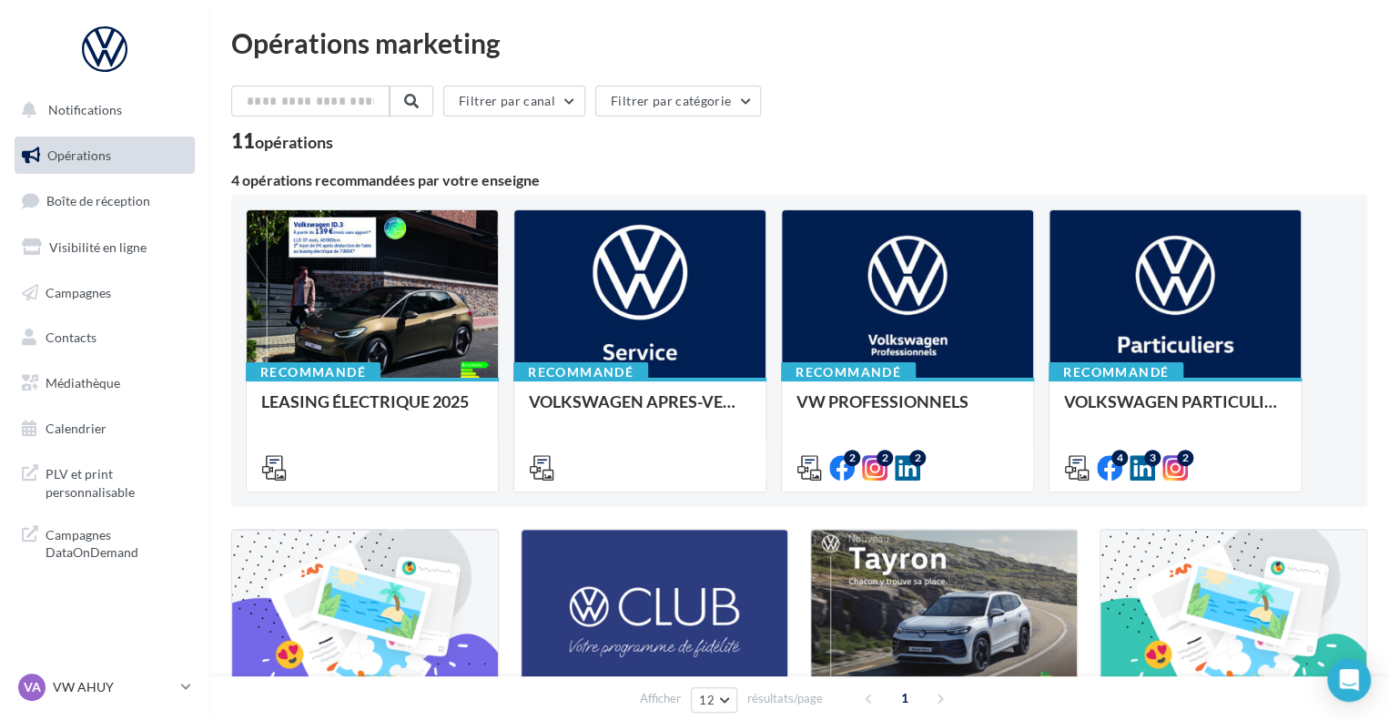
click at [539, 84] on div "Opérations marketing Filtrer par canal Filtrer par catégorie 11 opérations 4 op…" at bounding box center [799, 611] width 1136 height 1164
click at [546, 94] on button "Filtrer par canal" at bounding box center [514, 101] width 142 height 31
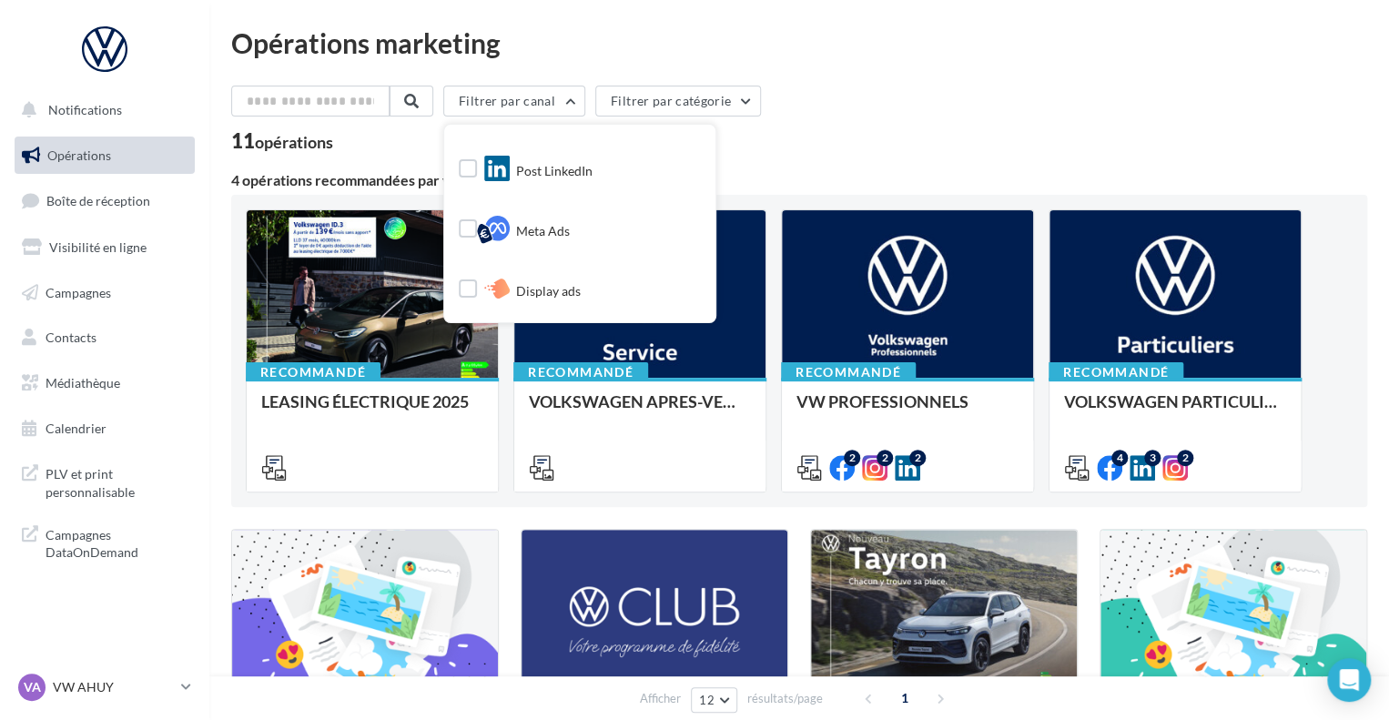
click at [859, 126] on div "Filtrer par canal Tous les canaux Document Facebook Instagram Post LinkedIn Met…" at bounding box center [799, 119] width 1136 height 66
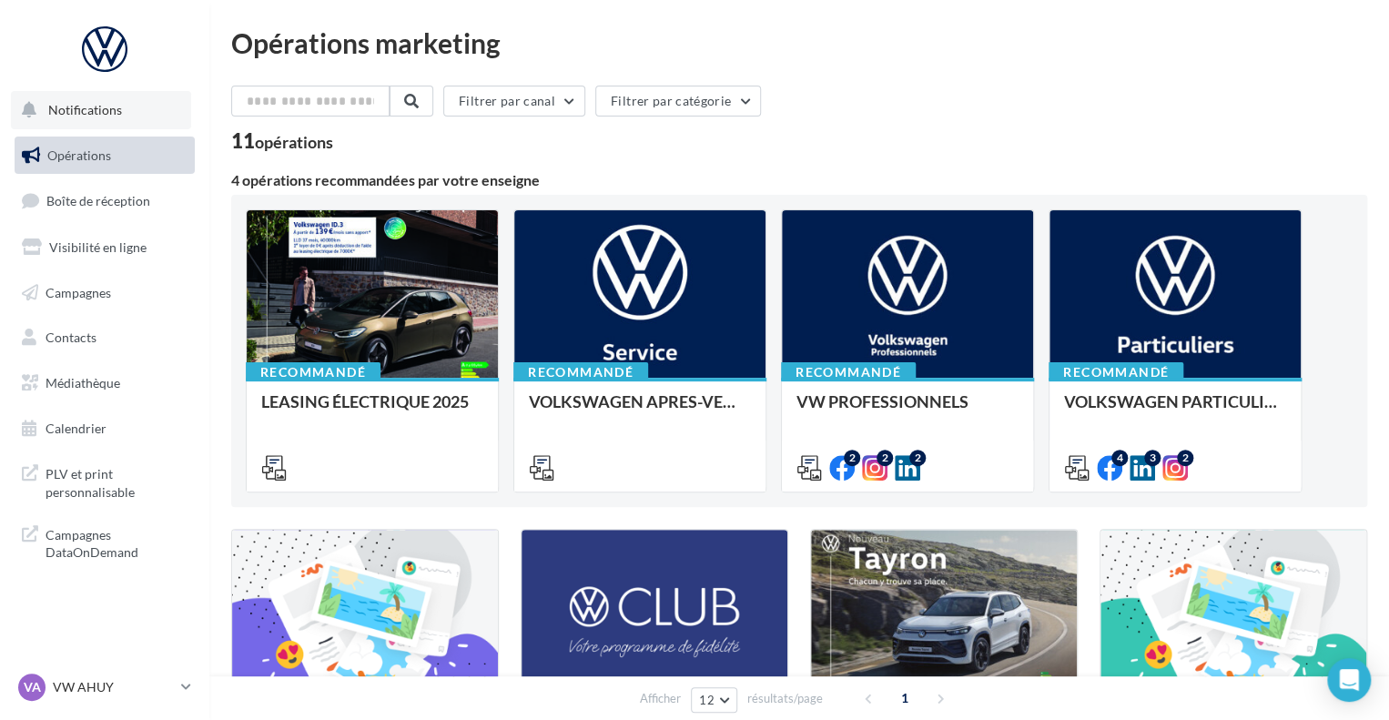
click at [44, 116] on button "Notifications" at bounding box center [101, 110] width 180 height 38
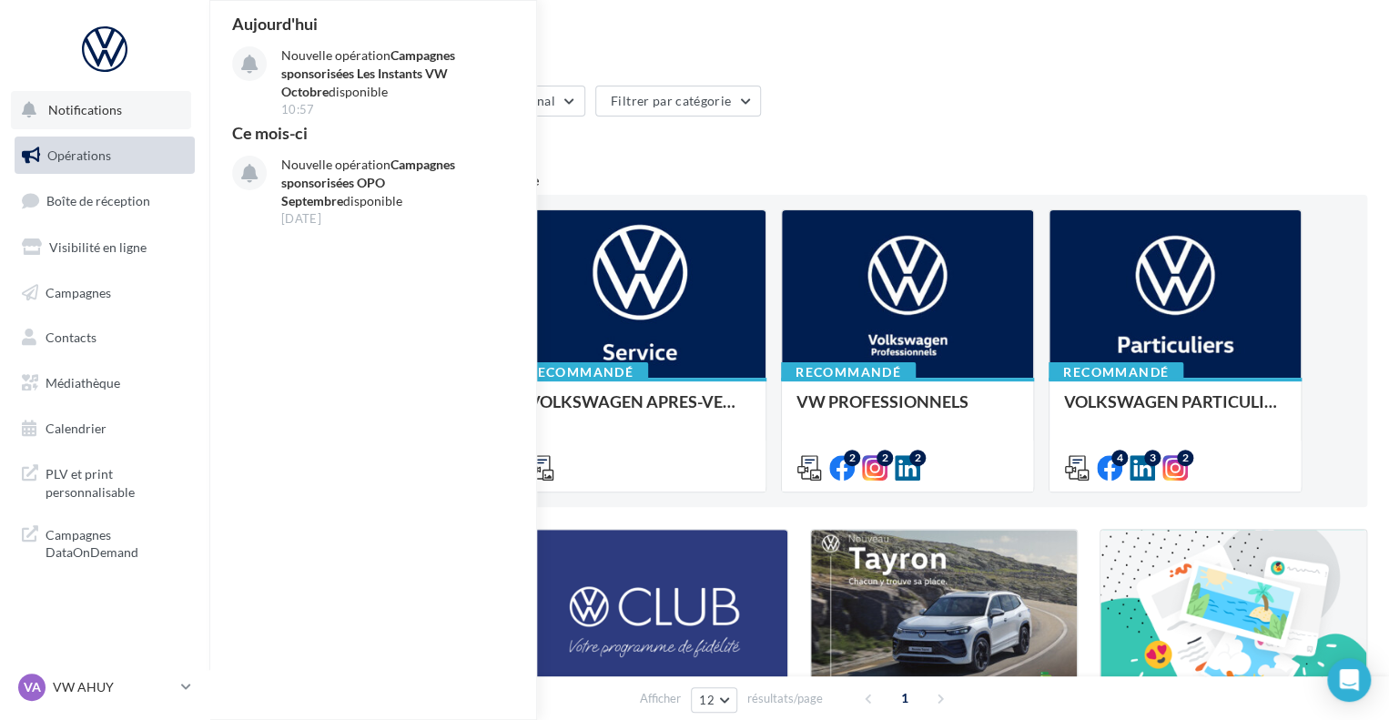
click at [72, 106] on span "Notifications" at bounding box center [85, 109] width 74 height 15
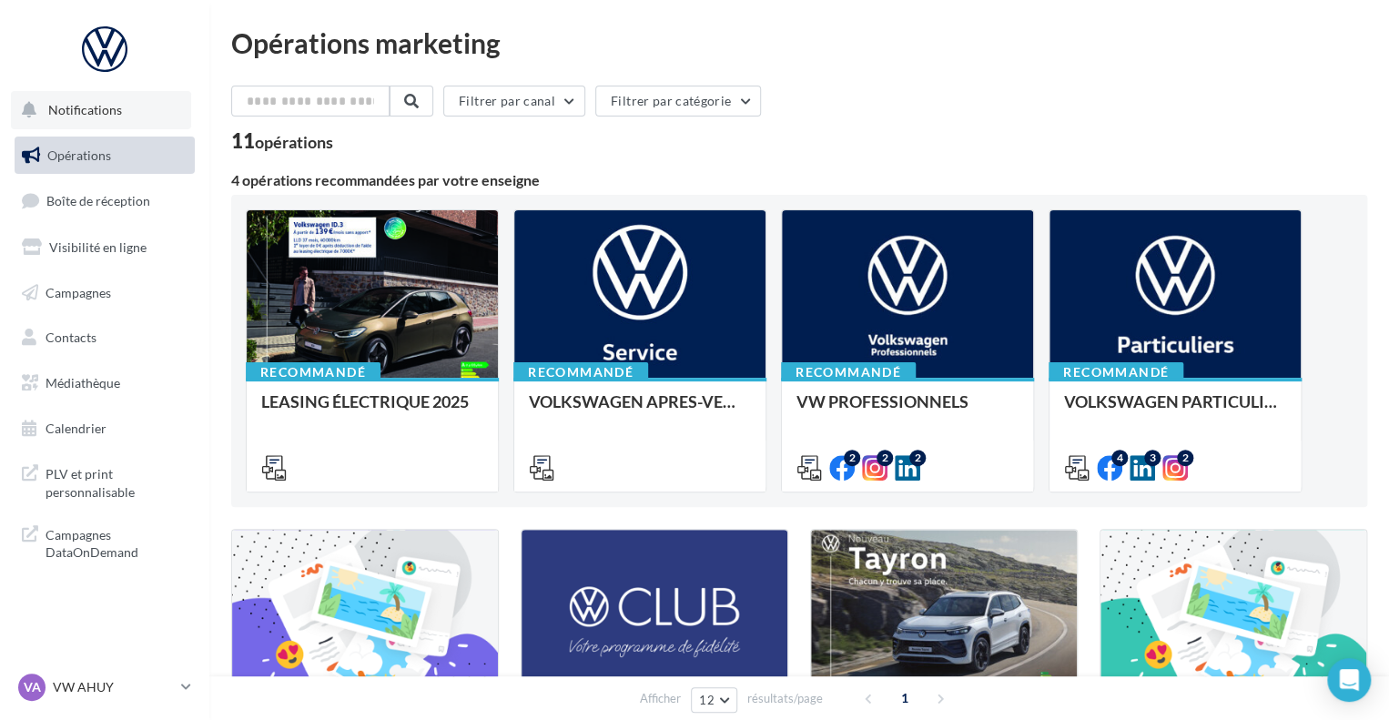
click at [66, 116] on span "Notifications" at bounding box center [85, 109] width 74 height 15
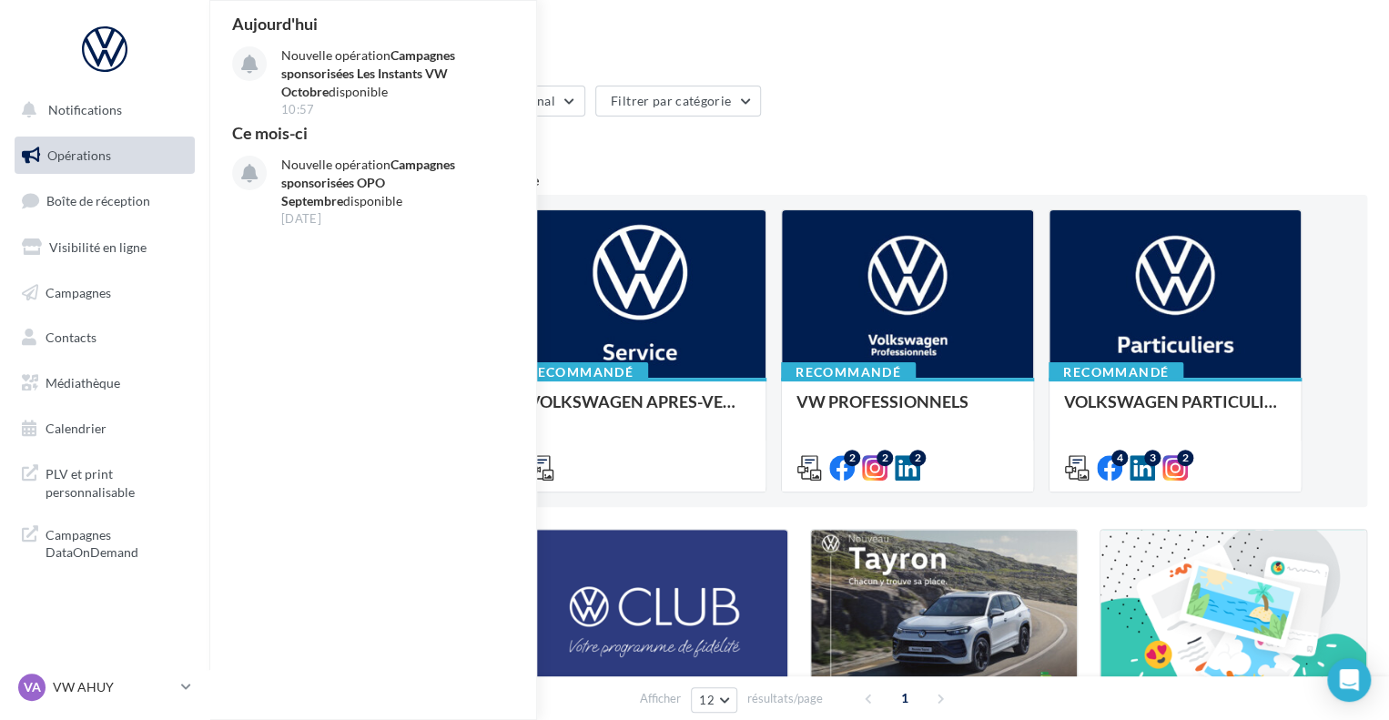
click at [1039, 109] on div "Filtrer par canal Filtrer par catégorie" at bounding box center [799, 105] width 1136 height 38
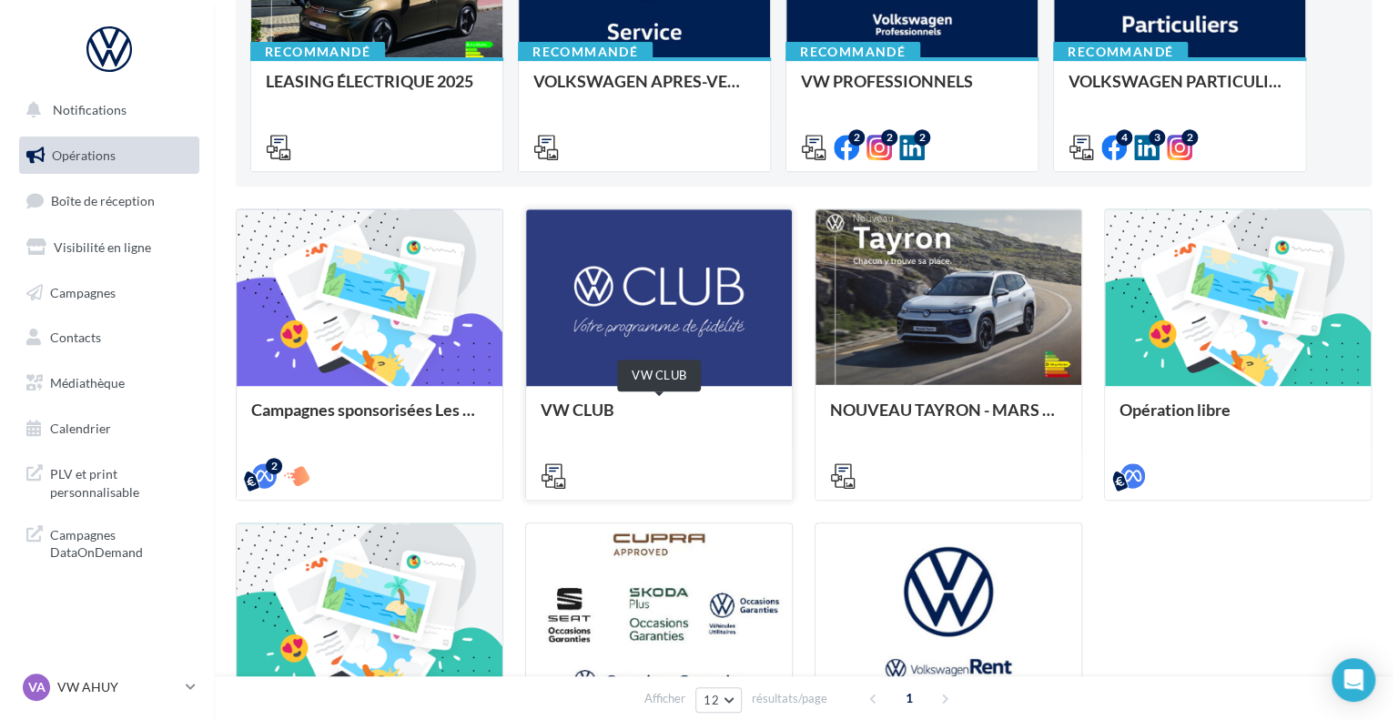
scroll to position [455, 0]
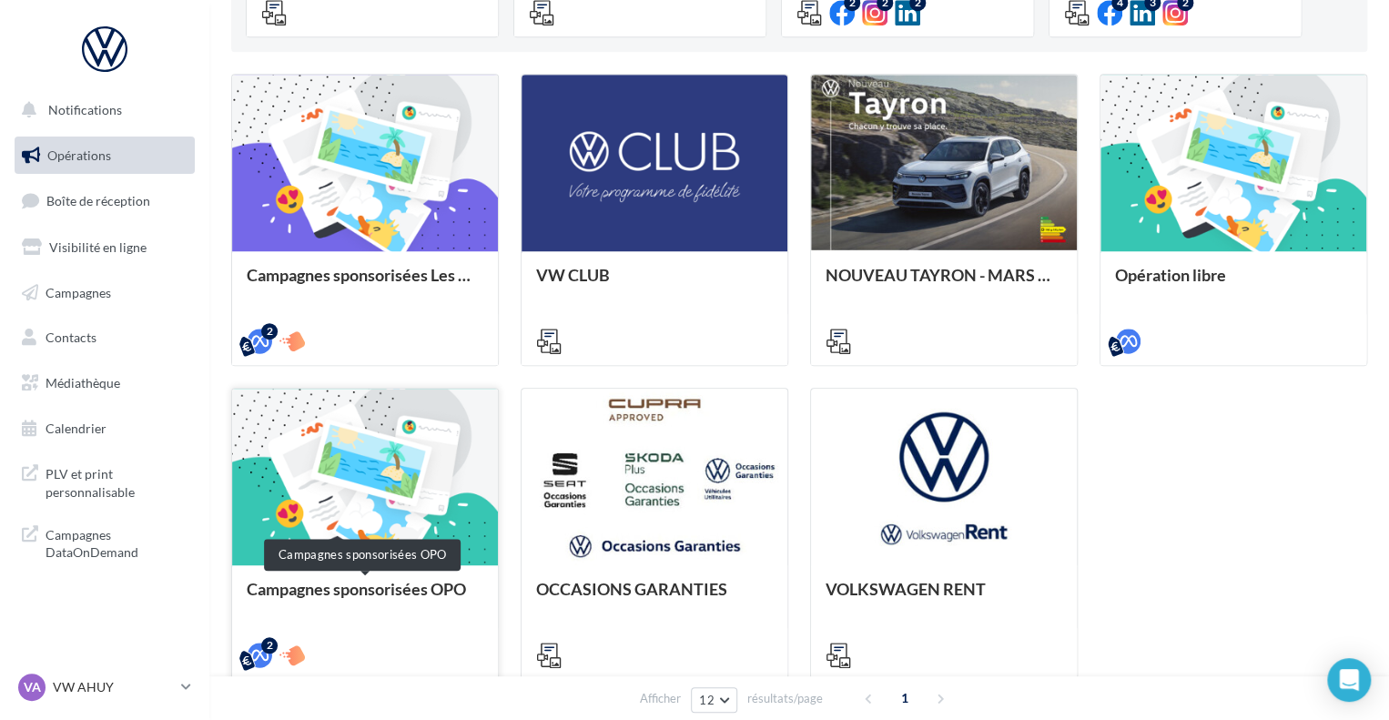
click at [281, 587] on div "Campagnes sponsorisées OPO" at bounding box center [365, 598] width 237 height 36
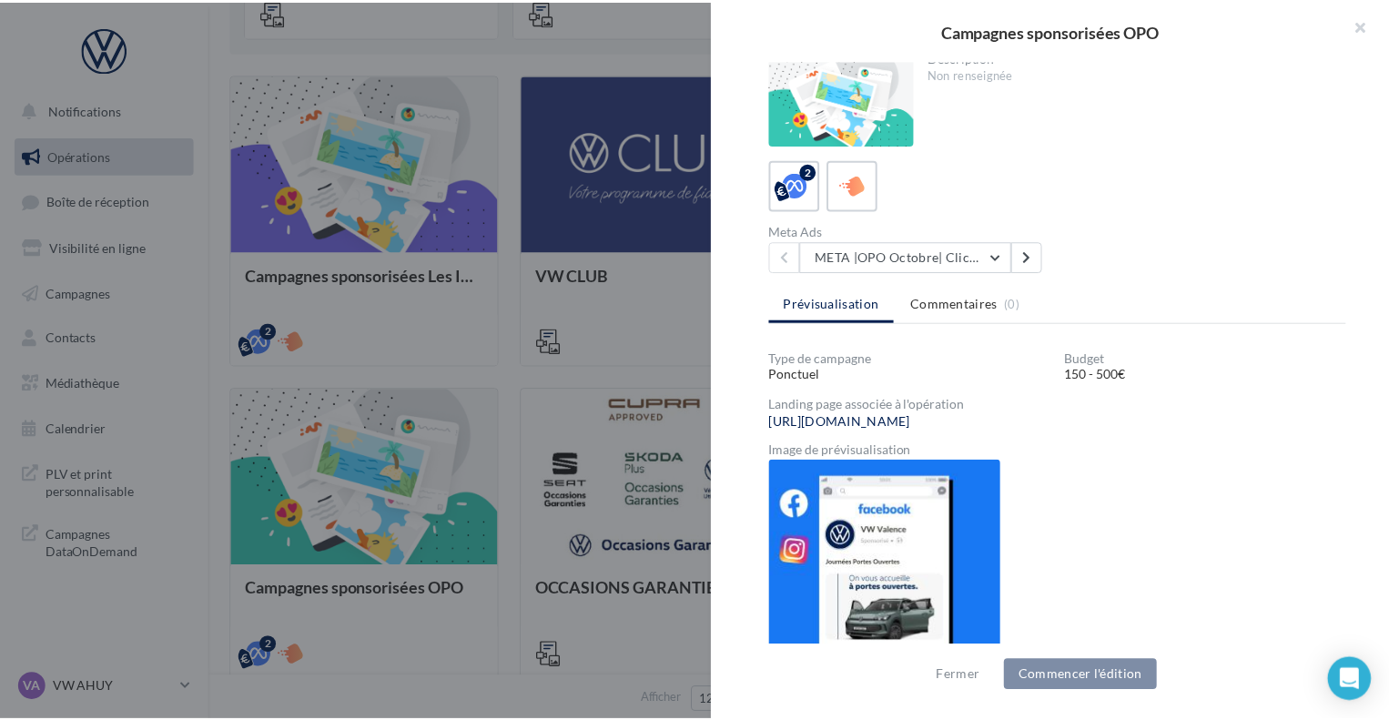
scroll to position [0, 0]
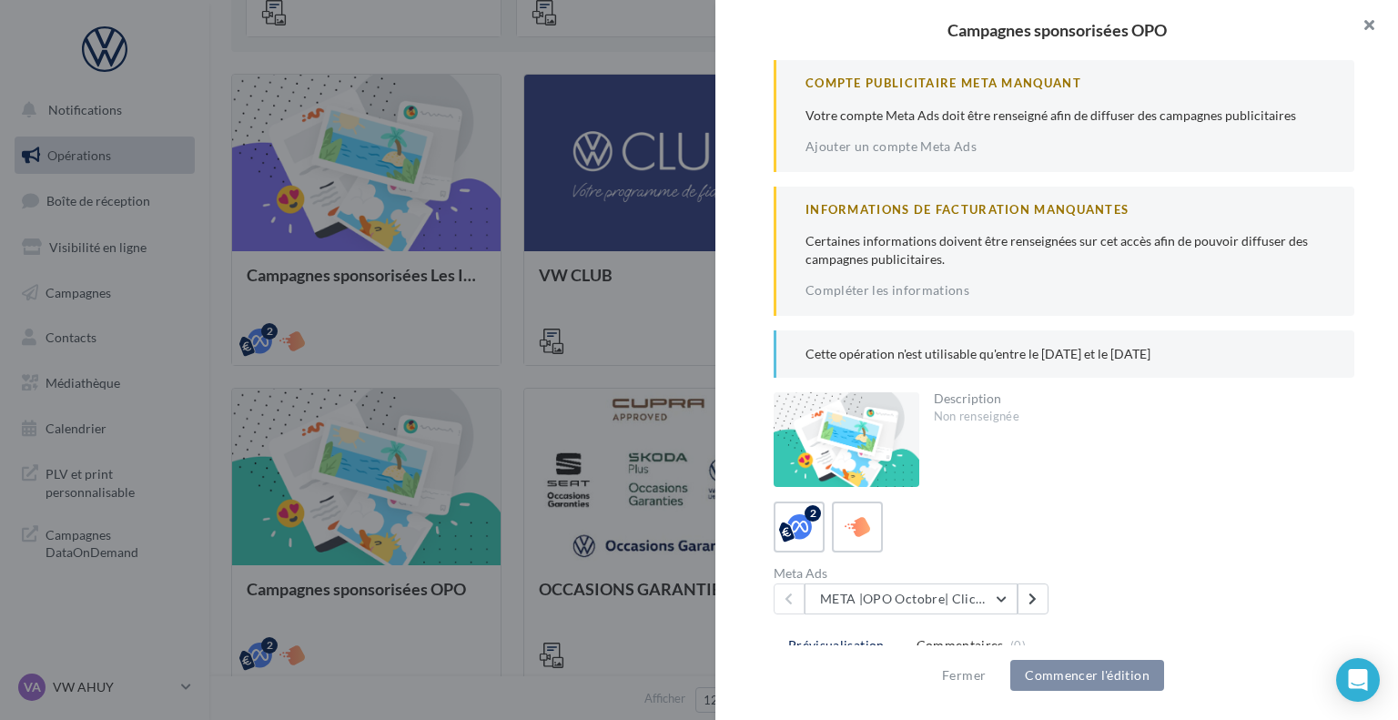
click at [1364, 28] on button "button" at bounding box center [1361, 27] width 73 height 55
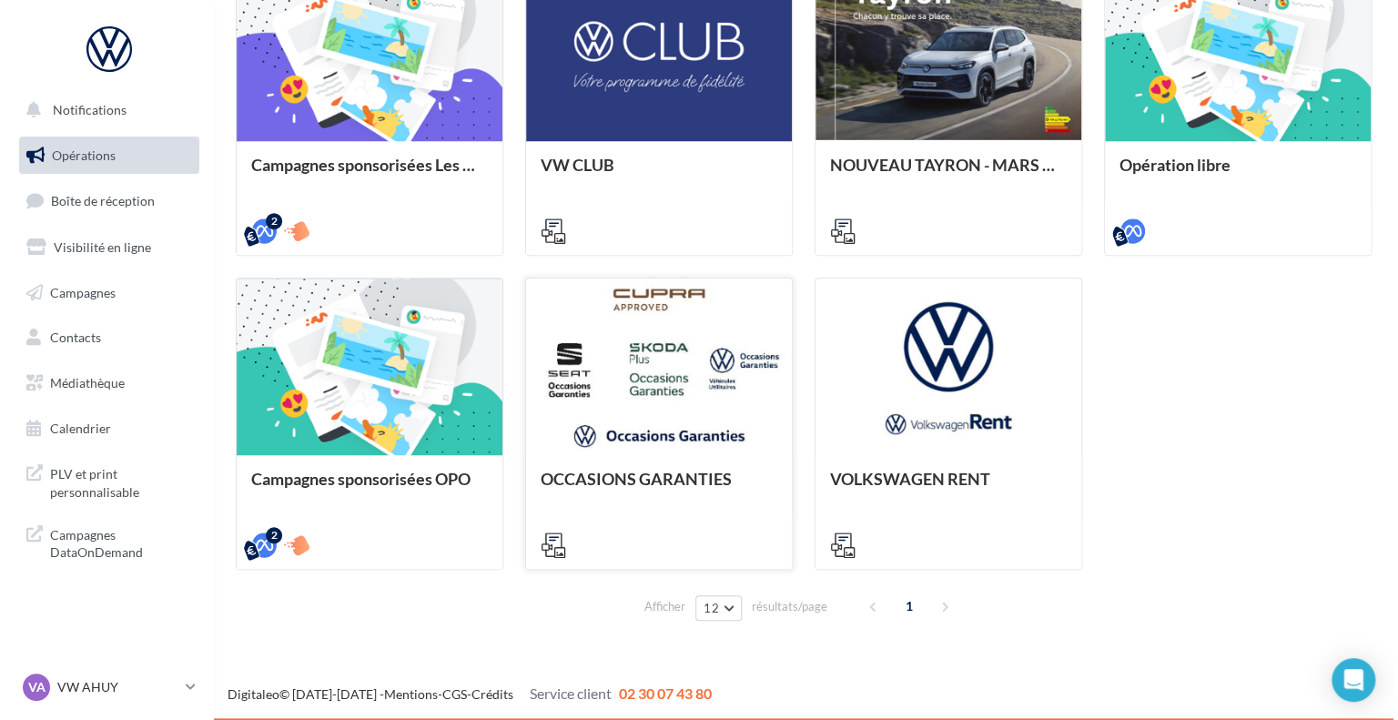
scroll to position [201, 0]
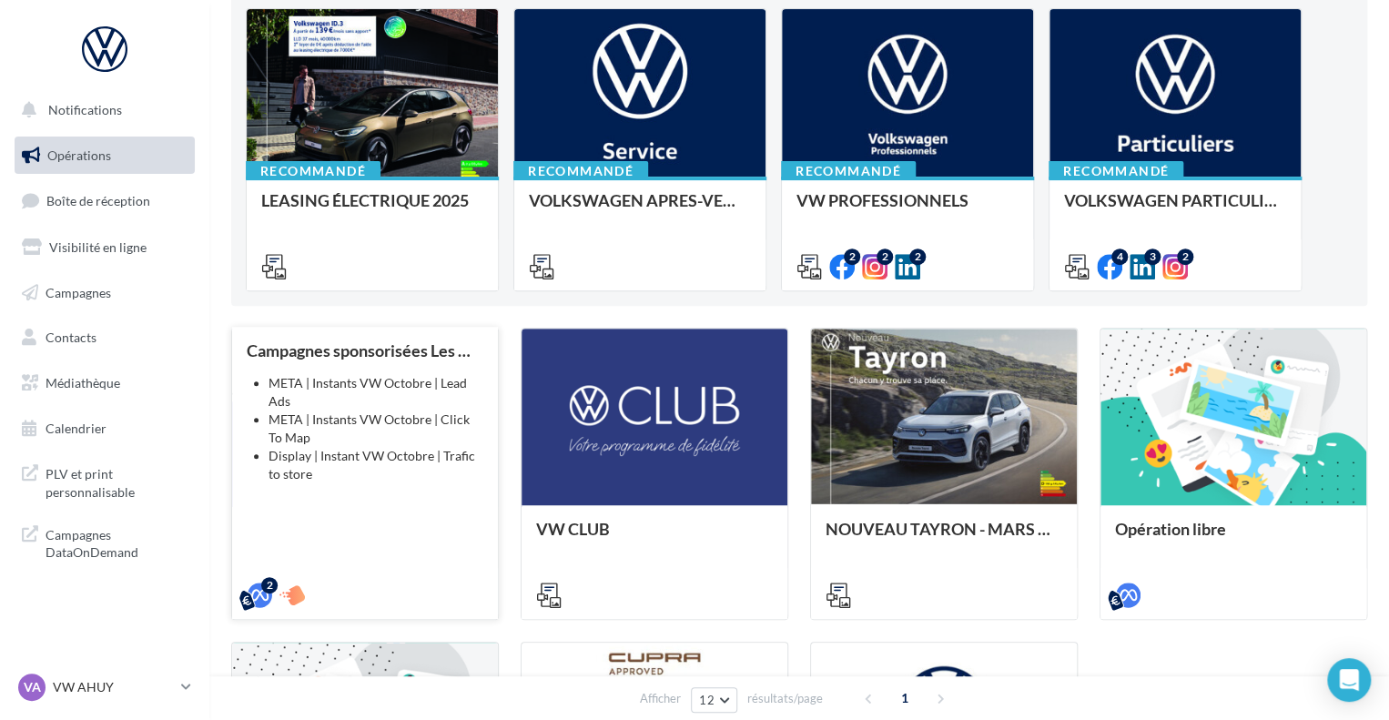
click at [322, 396] on li "META | Instants VW Octobre | Lead Ads" at bounding box center [375, 392] width 215 height 36
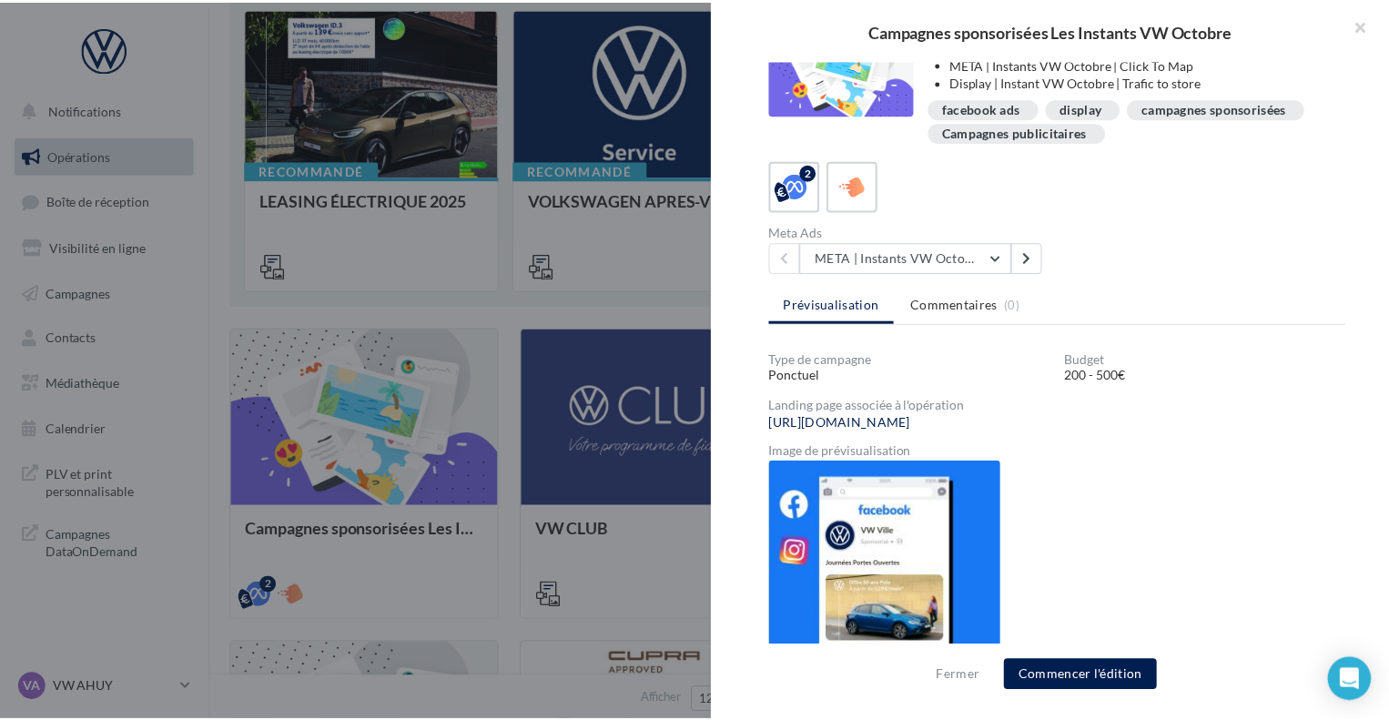
scroll to position [0, 0]
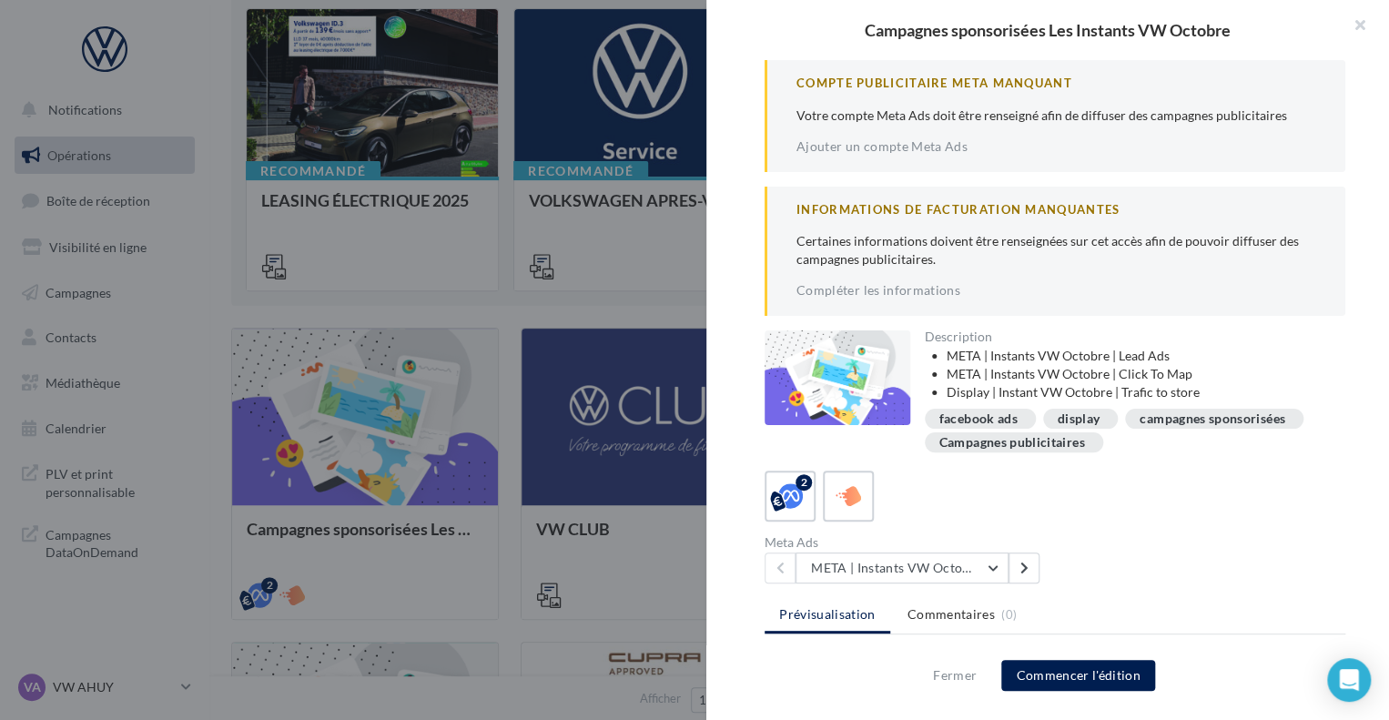
click at [451, 278] on div at bounding box center [694, 360] width 1389 height 720
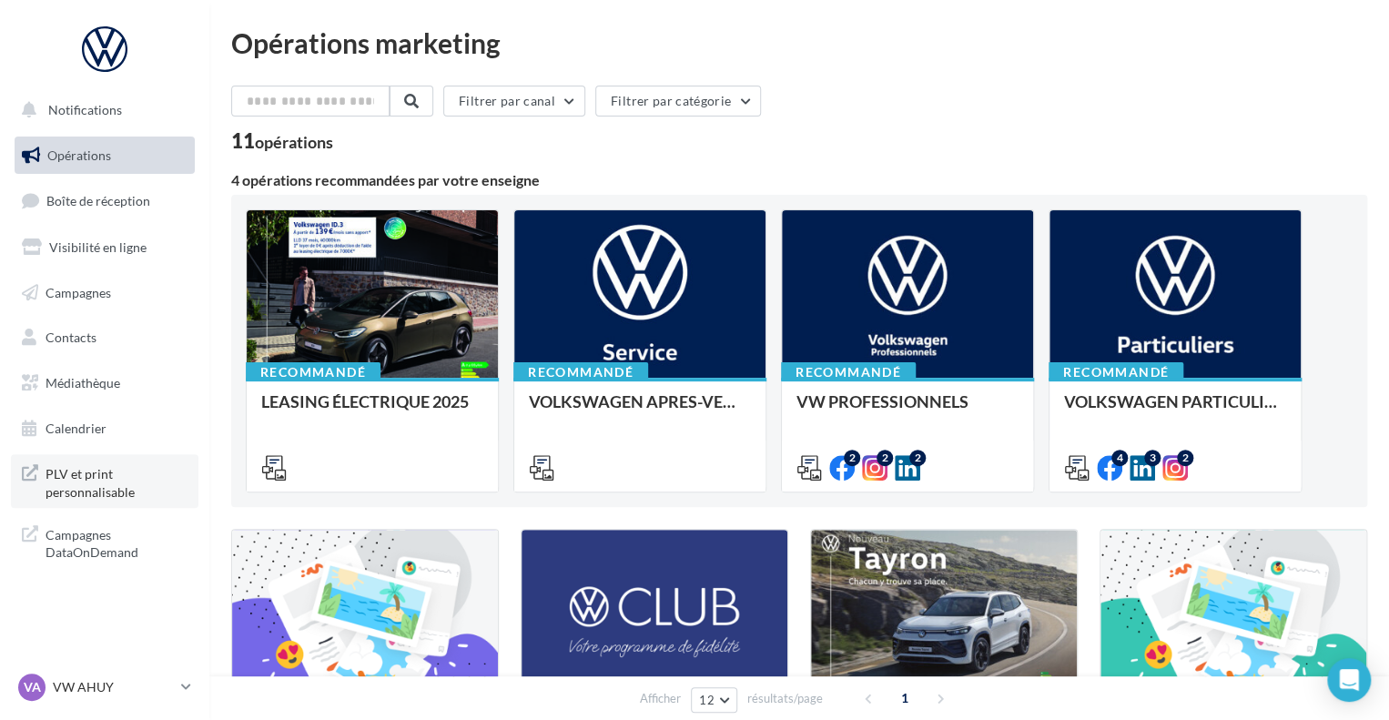
click at [55, 488] on span "PLV et print personnalisable" at bounding box center [117, 480] width 142 height 39
